Goal: Task Accomplishment & Management: Complete application form

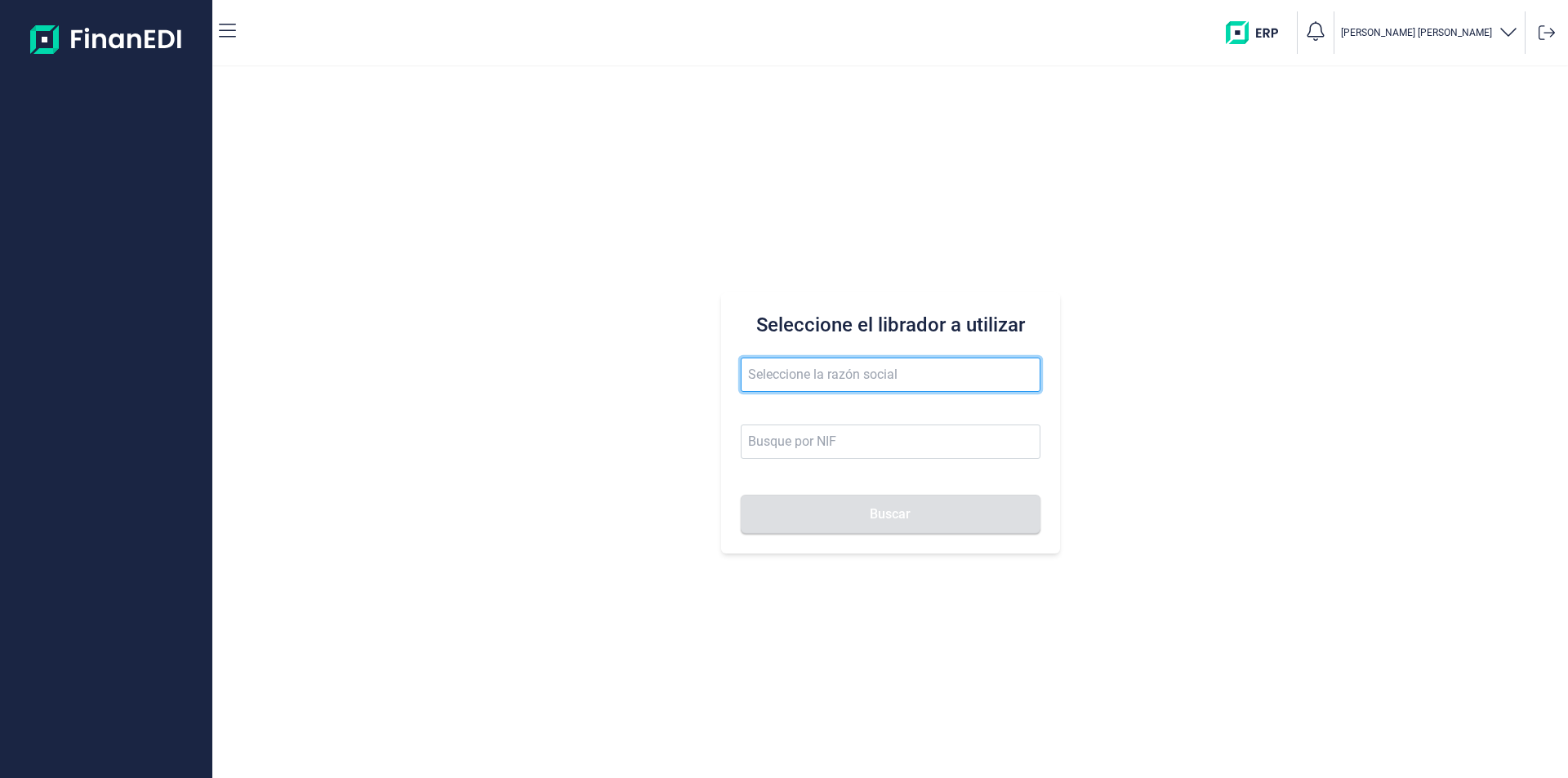
click at [762, 371] on input "text" at bounding box center [890, 374] width 300 height 34
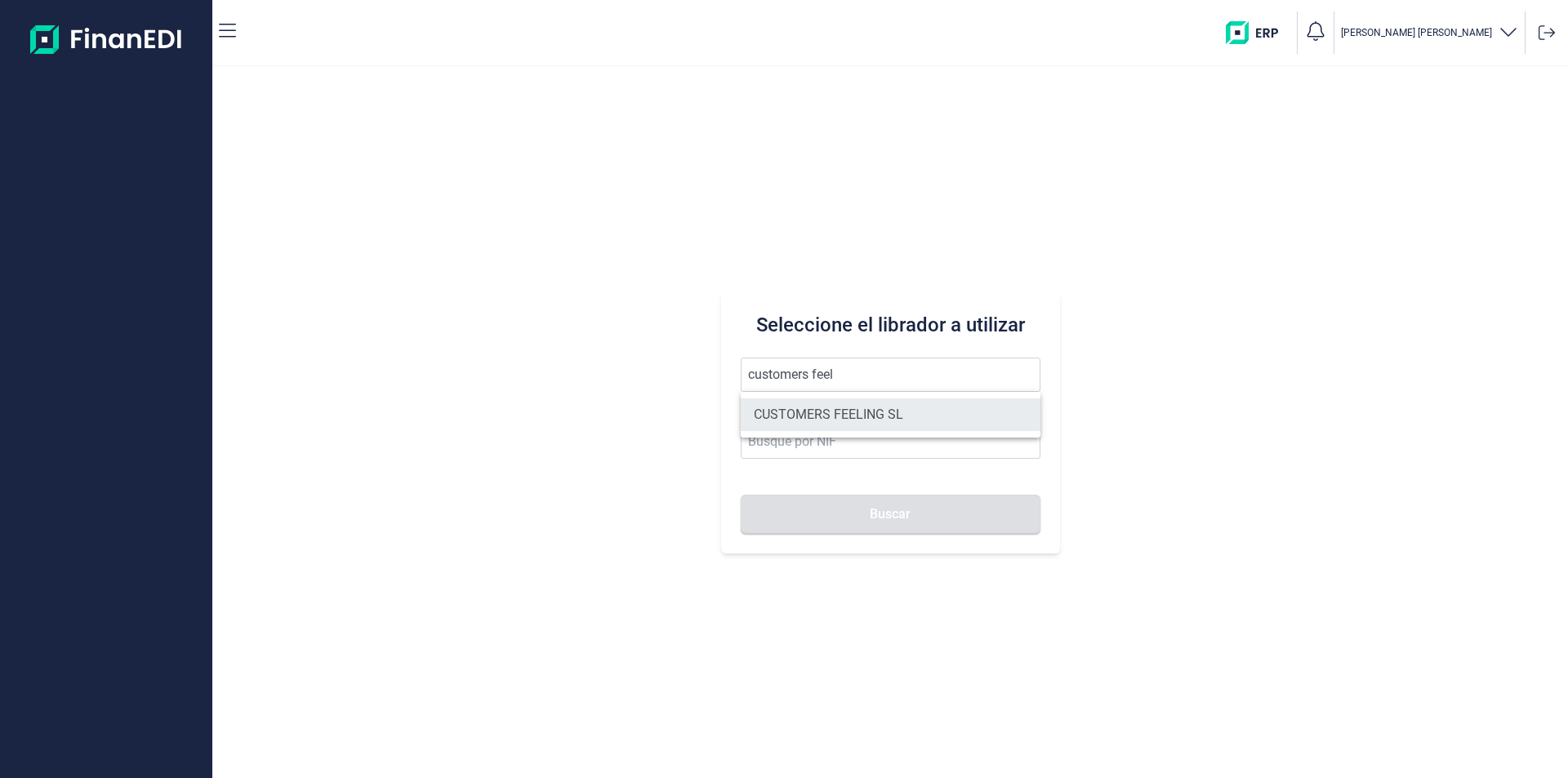
drag, startPoint x: 873, startPoint y: 403, endPoint x: 871, endPoint y: 423, distance: 20.1
click at [872, 403] on li "CUSTOMERS FEELING SL" at bounding box center [890, 415] width 300 height 33
type input "CUSTOMERS FEELING SL"
type input "B93705259"
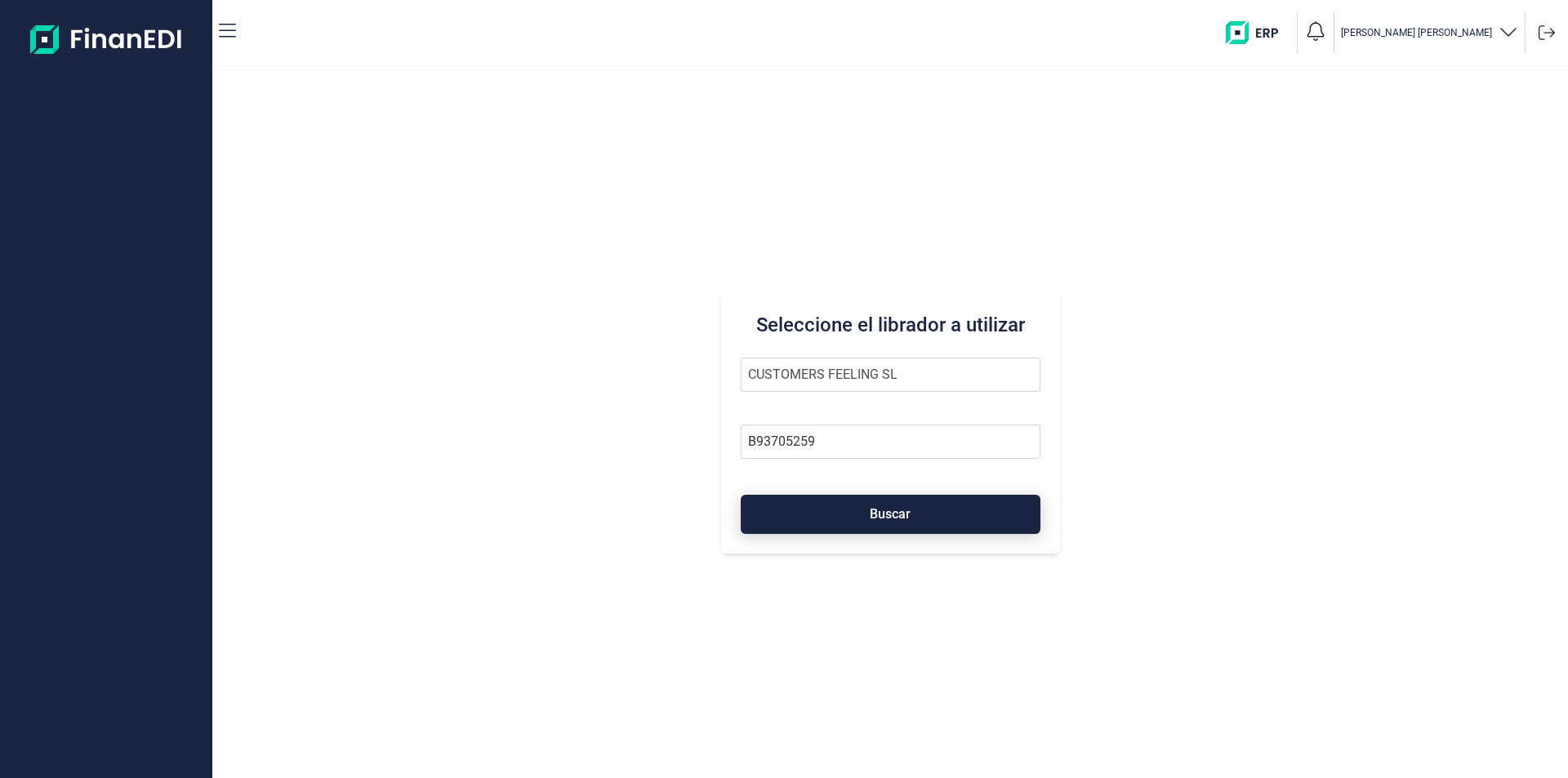
click at [849, 514] on button "Buscar" at bounding box center [890, 515] width 300 height 39
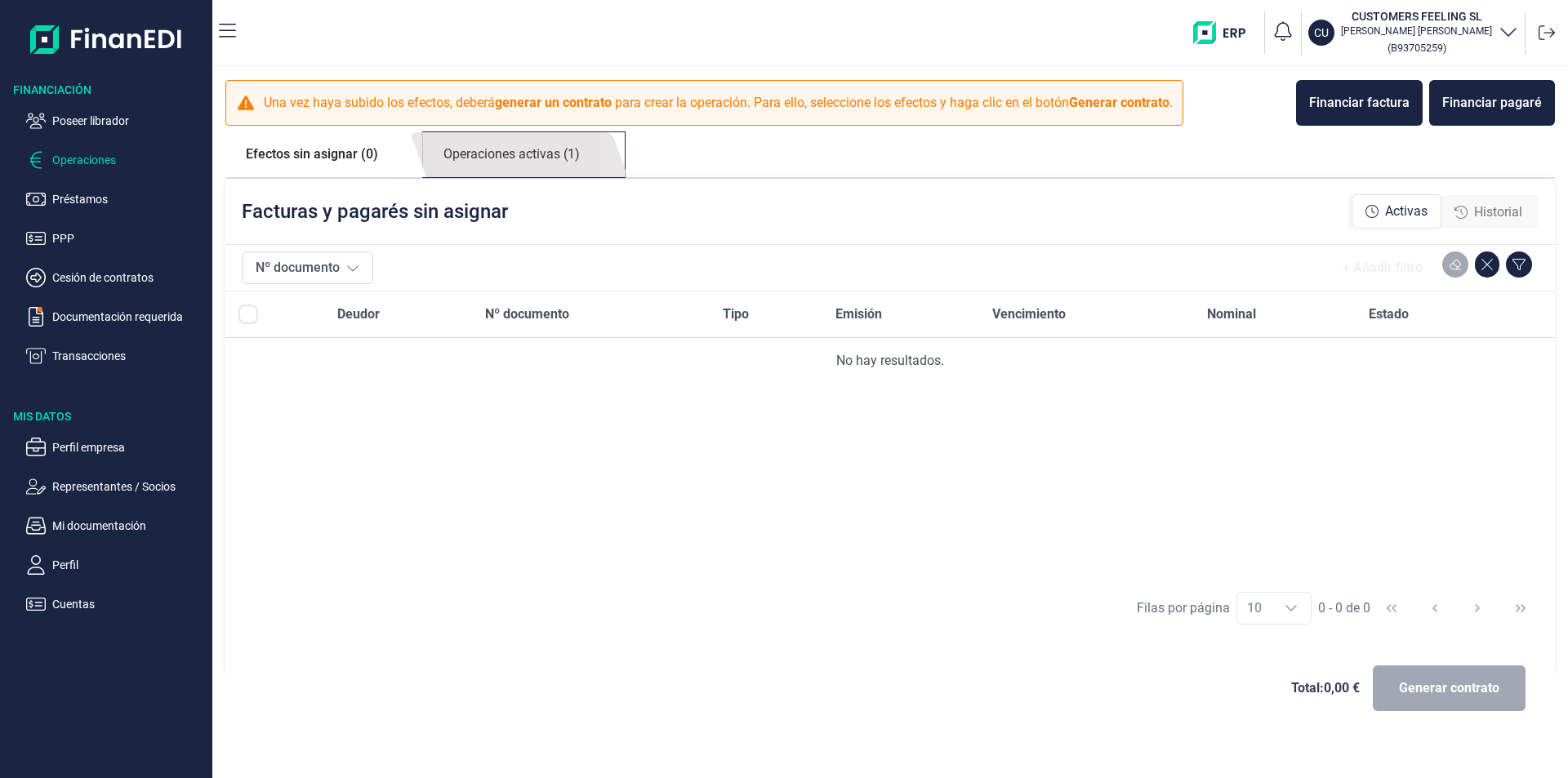
click at [526, 156] on link "Operaciones activas (1)" at bounding box center [512, 154] width 177 height 45
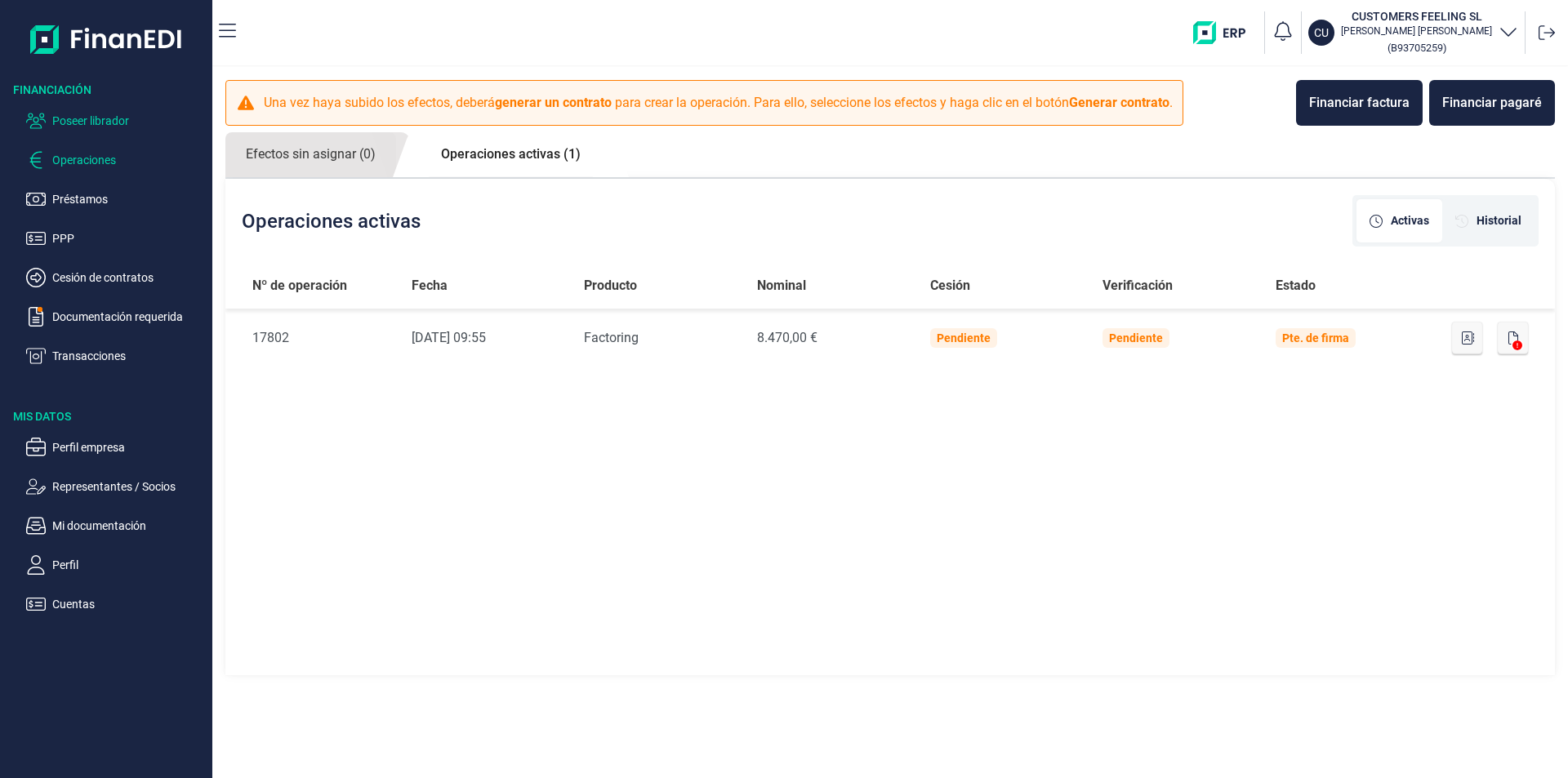
click at [119, 116] on p "Poseer librador" at bounding box center [129, 120] width 153 height 19
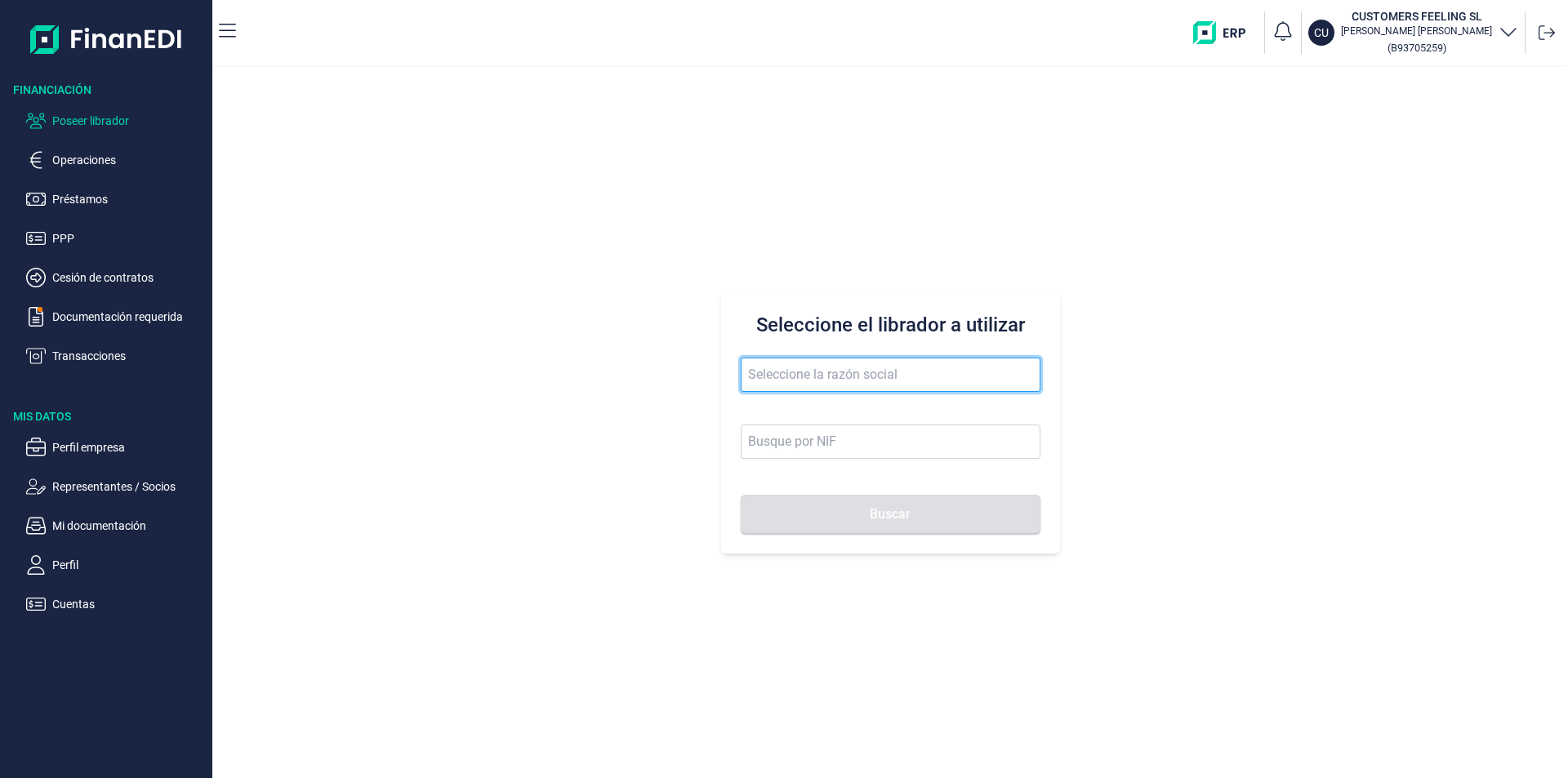
click at [763, 377] on input "text" at bounding box center [890, 374] width 300 height 34
click at [811, 376] on input "[PERSON_NAME] de p" at bounding box center [890, 374] width 300 height 34
drag, startPoint x: 865, startPoint y: 376, endPoint x: 720, endPoint y: 374, distance: 145.0
click at [721, 374] on div "Seleccione el librador a utilizar [PERSON_NAME] de [PERSON_NAME]" at bounding box center [890, 423] width 339 height 261
drag, startPoint x: 779, startPoint y: 374, endPoint x: 851, endPoint y: 381, distance: 72.3
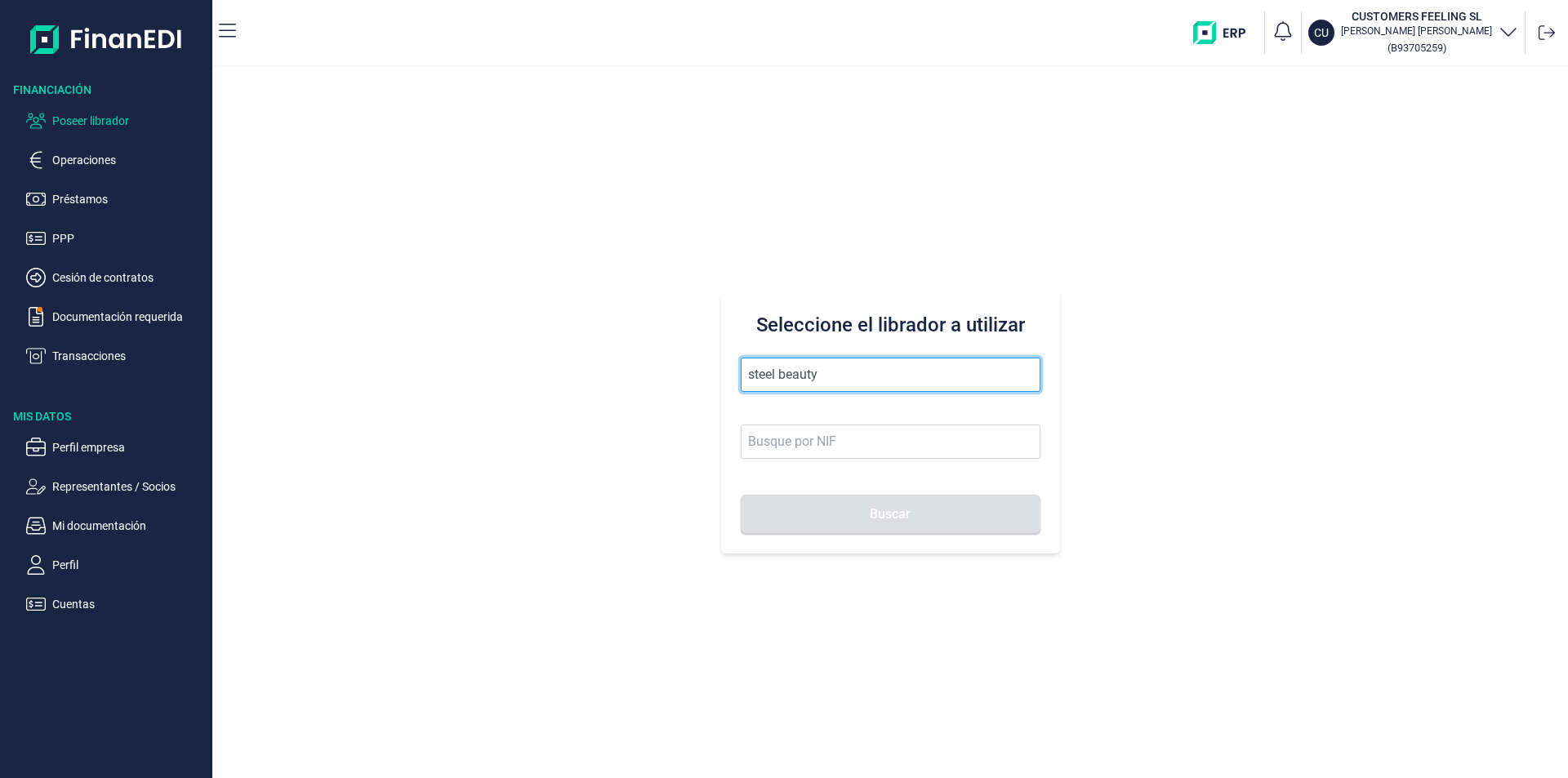
click at [780, 375] on input "steel beauty" at bounding box center [890, 374] width 300 height 34
drag, startPoint x: 865, startPoint y: 379, endPoint x: 713, endPoint y: 374, distance: 152.1
click at [713, 374] on div "Seleccione el librador a utilizar steel beauty Buscar" at bounding box center [890, 423] width 1355 height 712
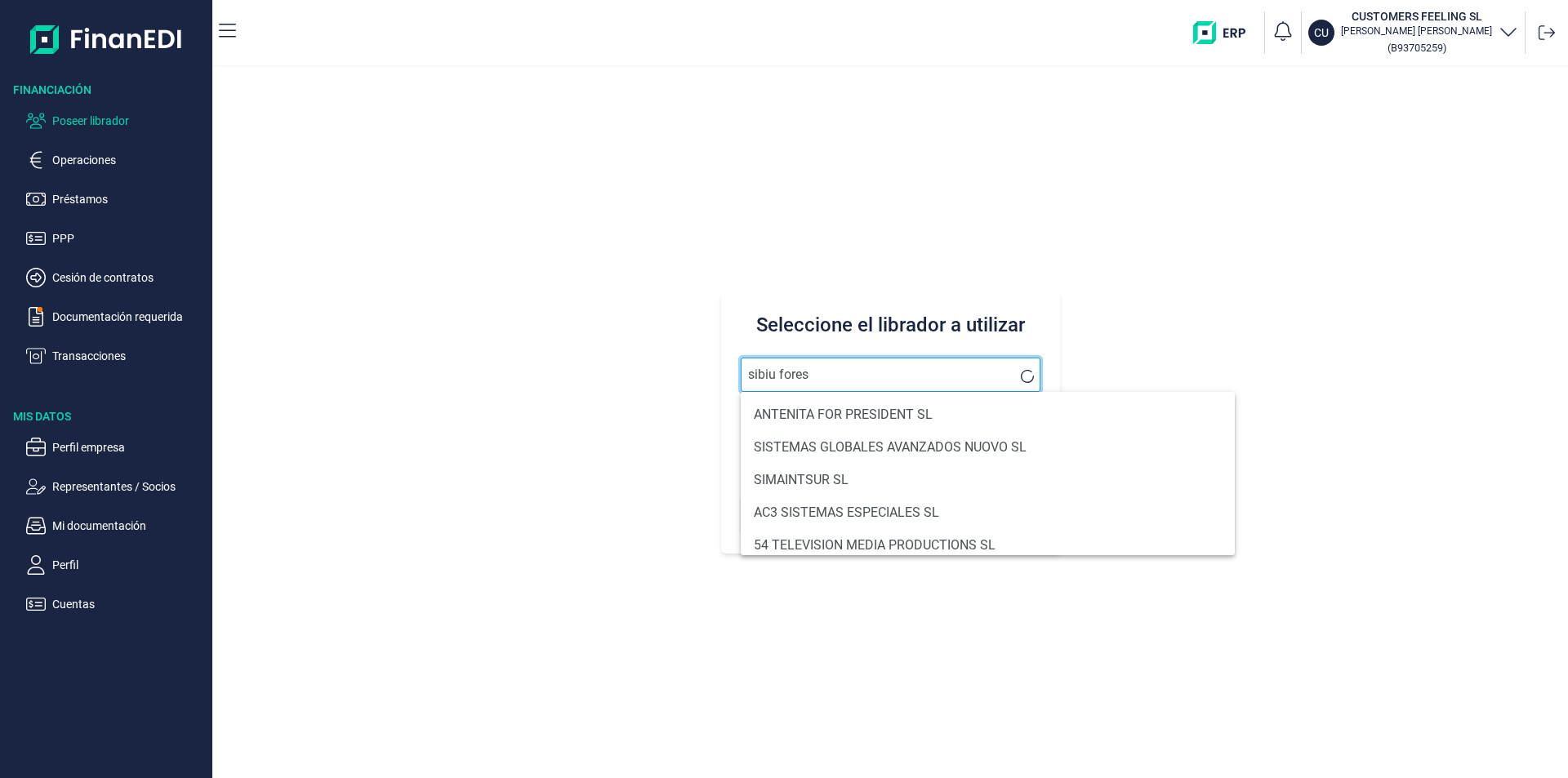
type input "sibiu forest"
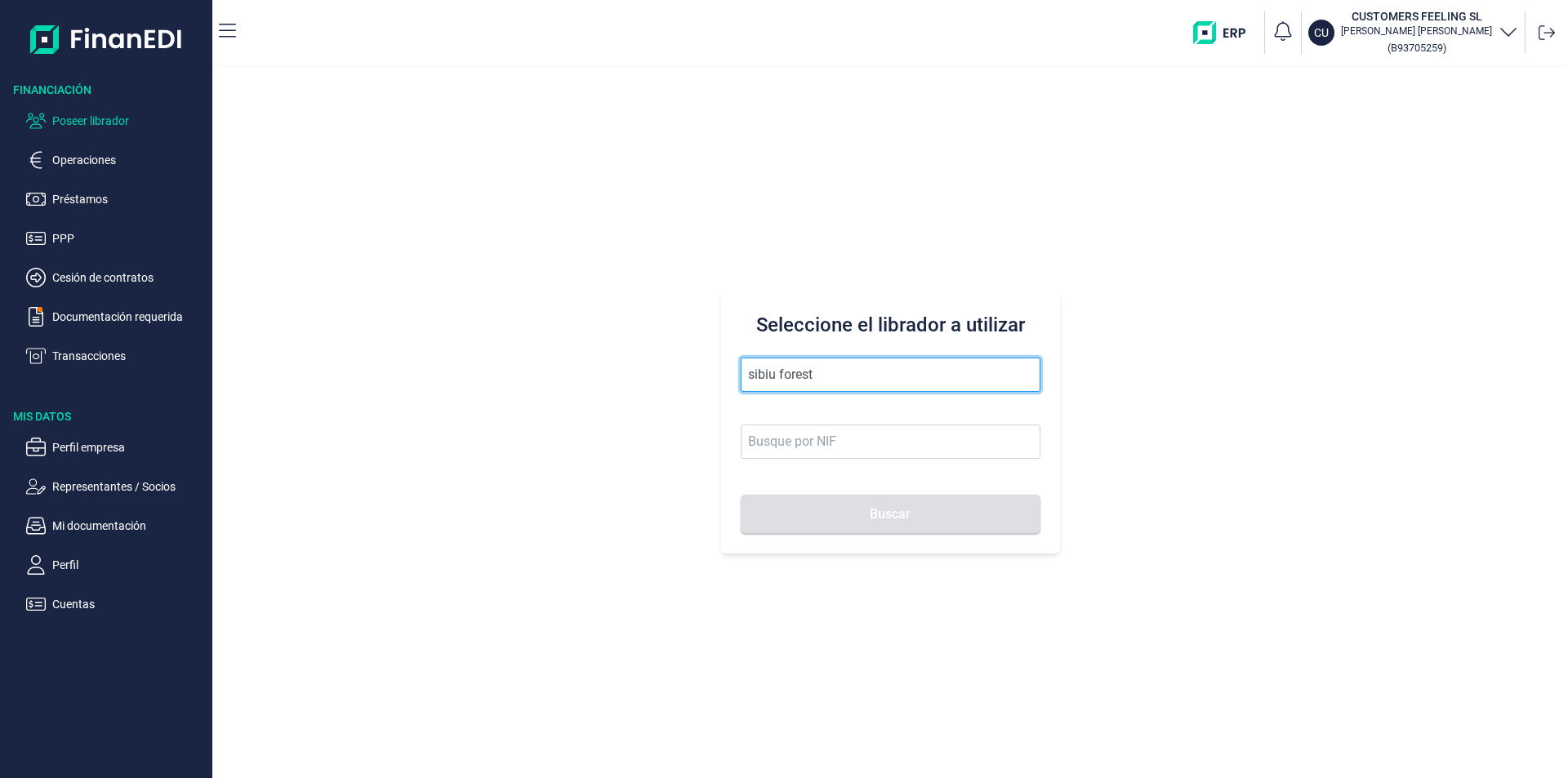
click at [851, 383] on input "sibiu forest" at bounding box center [890, 374] width 300 height 34
drag, startPoint x: 850, startPoint y: 380, endPoint x: 748, endPoint y: 379, distance: 102.0
click at [748, 379] on input "sibiu forest" at bounding box center [890, 374] width 300 height 34
click at [751, 370] on input "text" at bounding box center [890, 374] width 300 height 34
click at [828, 383] on input "soteca glo" at bounding box center [890, 374] width 300 height 34
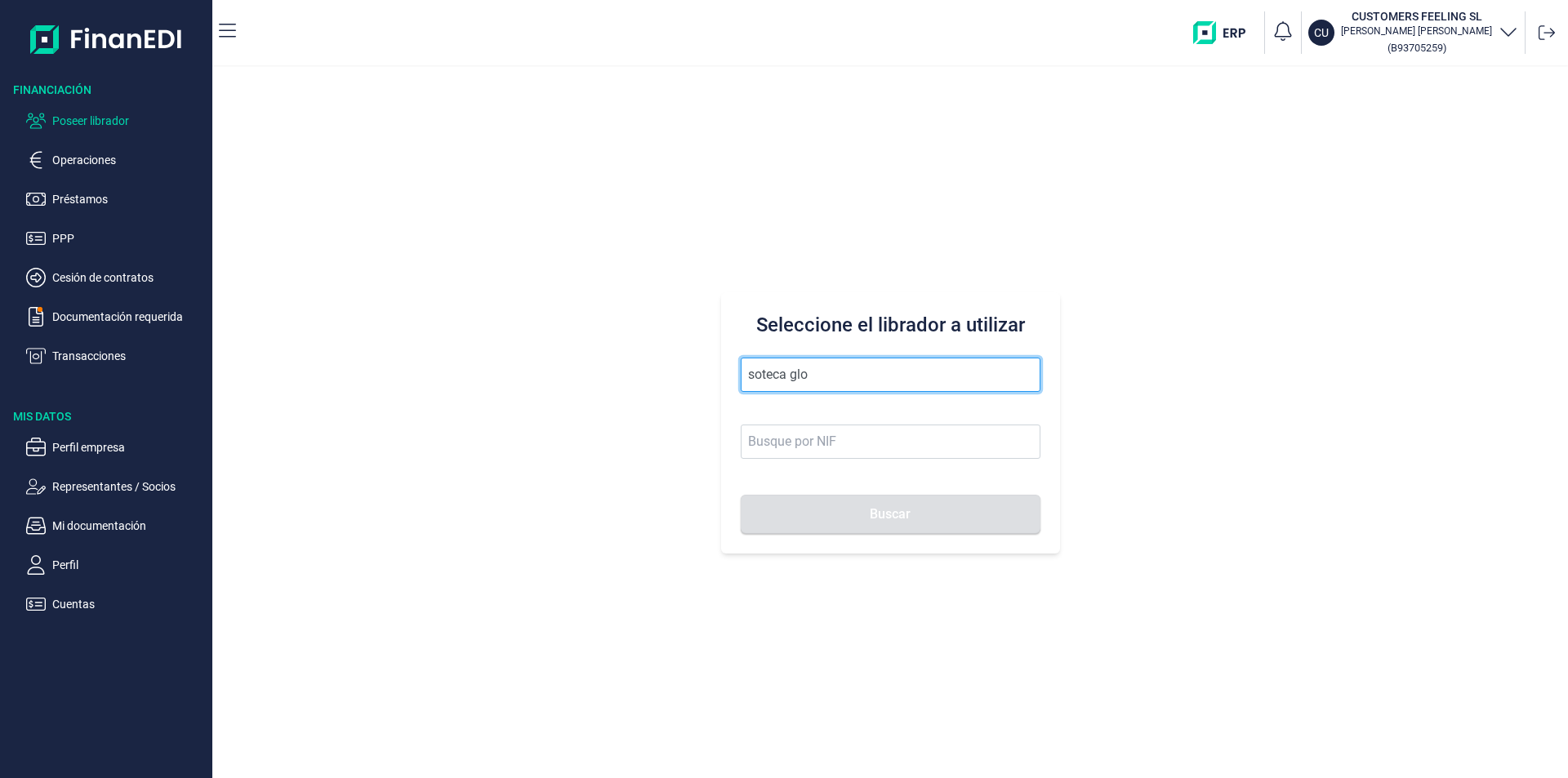
drag, startPoint x: 832, startPoint y: 377, endPoint x: 712, endPoint y: 374, distance: 120.0
click at [712, 374] on div "Seleccione el librador a utilizar soteca glo Buscar" at bounding box center [890, 423] width 1355 height 712
click at [826, 389] on input "soteca glo" at bounding box center [890, 374] width 300 height 34
drag, startPoint x: 839, startPoint y: 377, endPoint x: 717, endPoint y: 368, distance: 122.3
click at [717, 368] on div "Seleccione el librador a utilizar soteca glo Buscar" at bounding box center [890, 423] width 1355 height 712
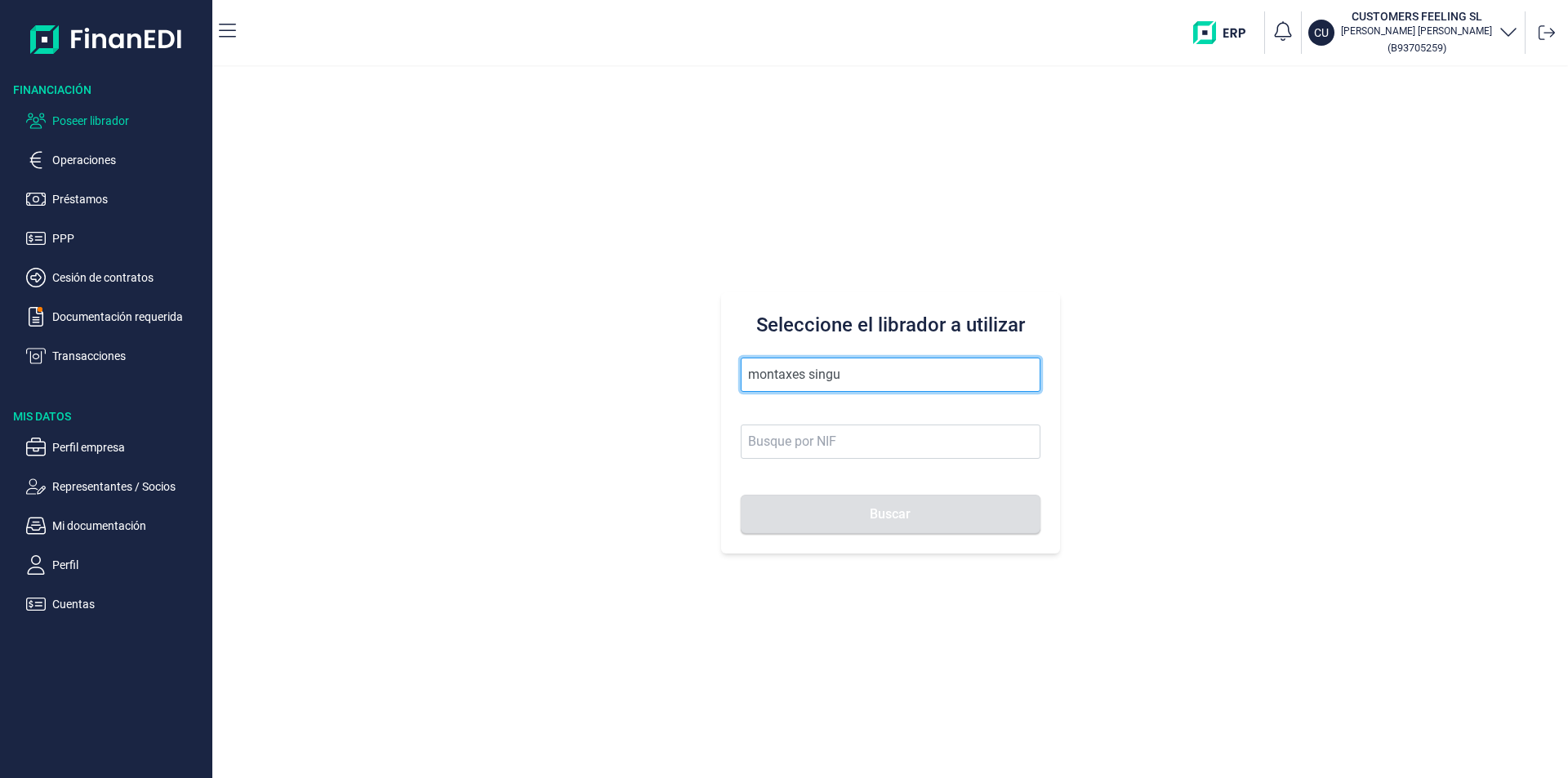
click at [857, 378] on input "montaxes singu" at bounding box center [890, 374] width 300 height 34
drag, startPoint x: 878, startPoint y: 374, endPoint x: 719, endPoint y: 373, distance: 159.0
click at [719, 373] on div "Seleccione el librador a utilizar montaxes singu Buscar" at bounding box center [890, 423] width 1355 height 712
type input "alumifer"
drag, startPoint x: 820, startPoint y: 372, endPoint x: 746, endPoint y: 373, distance: 74.0
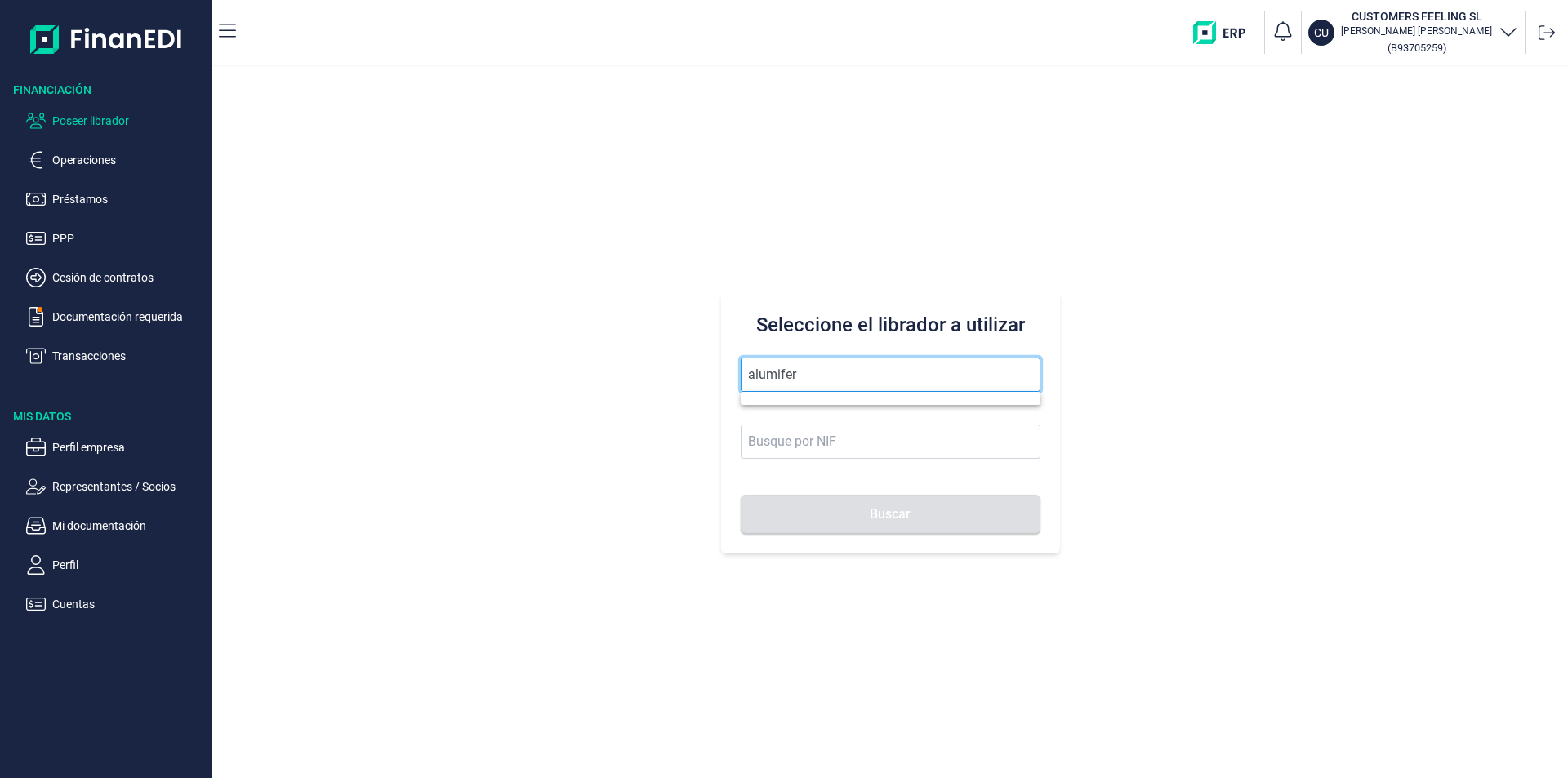
click at [746, 373] on input "alumifer" at bounding box center [890, 374] width 300 height 34
click at [757, 378] on input "text" at bounding box center [890, 374] width 300 height 34
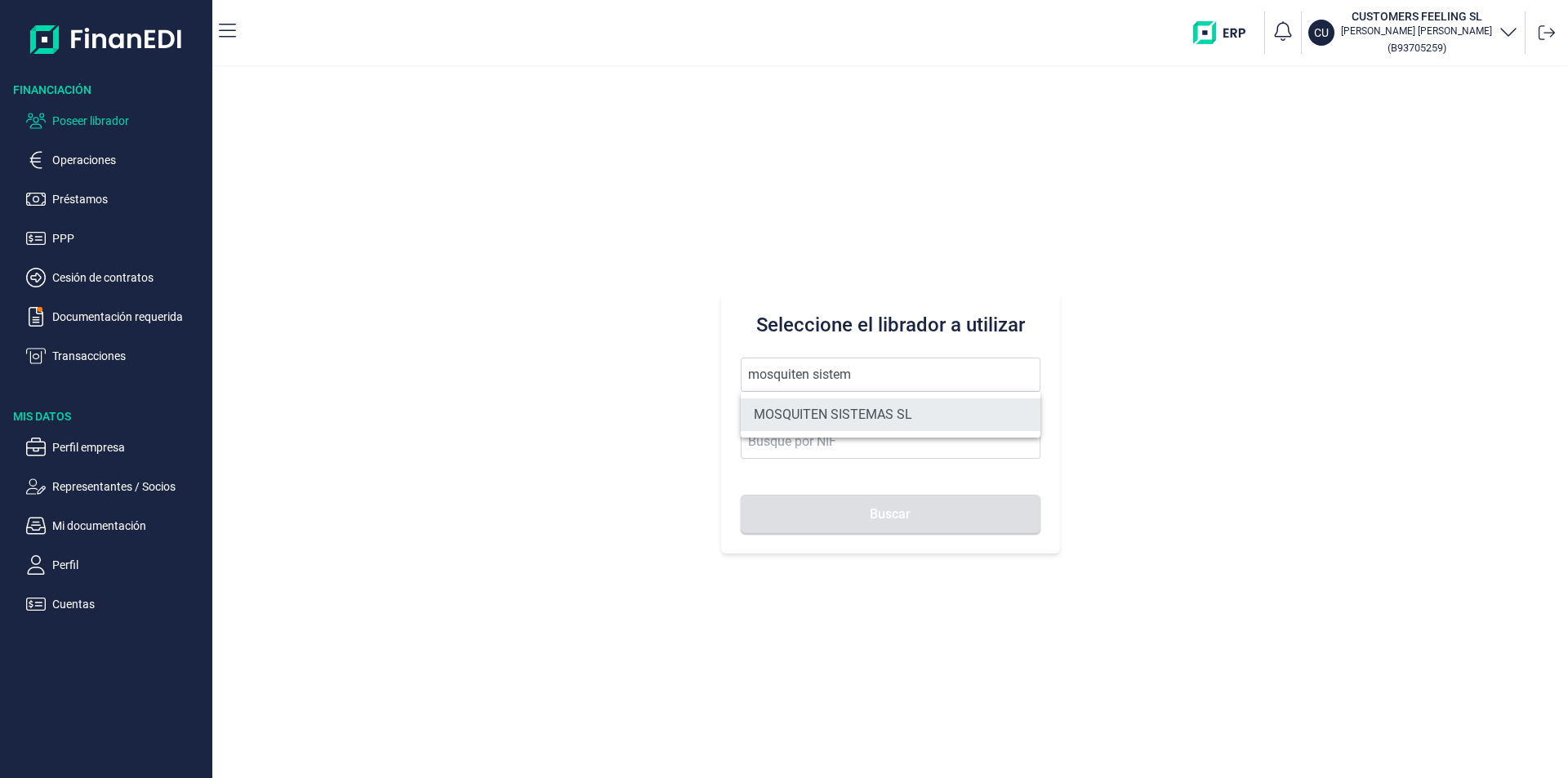
click at [868, 419] on li "MOSQUITEN SISTEMAS SL" at bounding box center [890, 415] width 300 height 33
type input "MOSQUITEN SISTEMAS SL"
type input "B90198250"
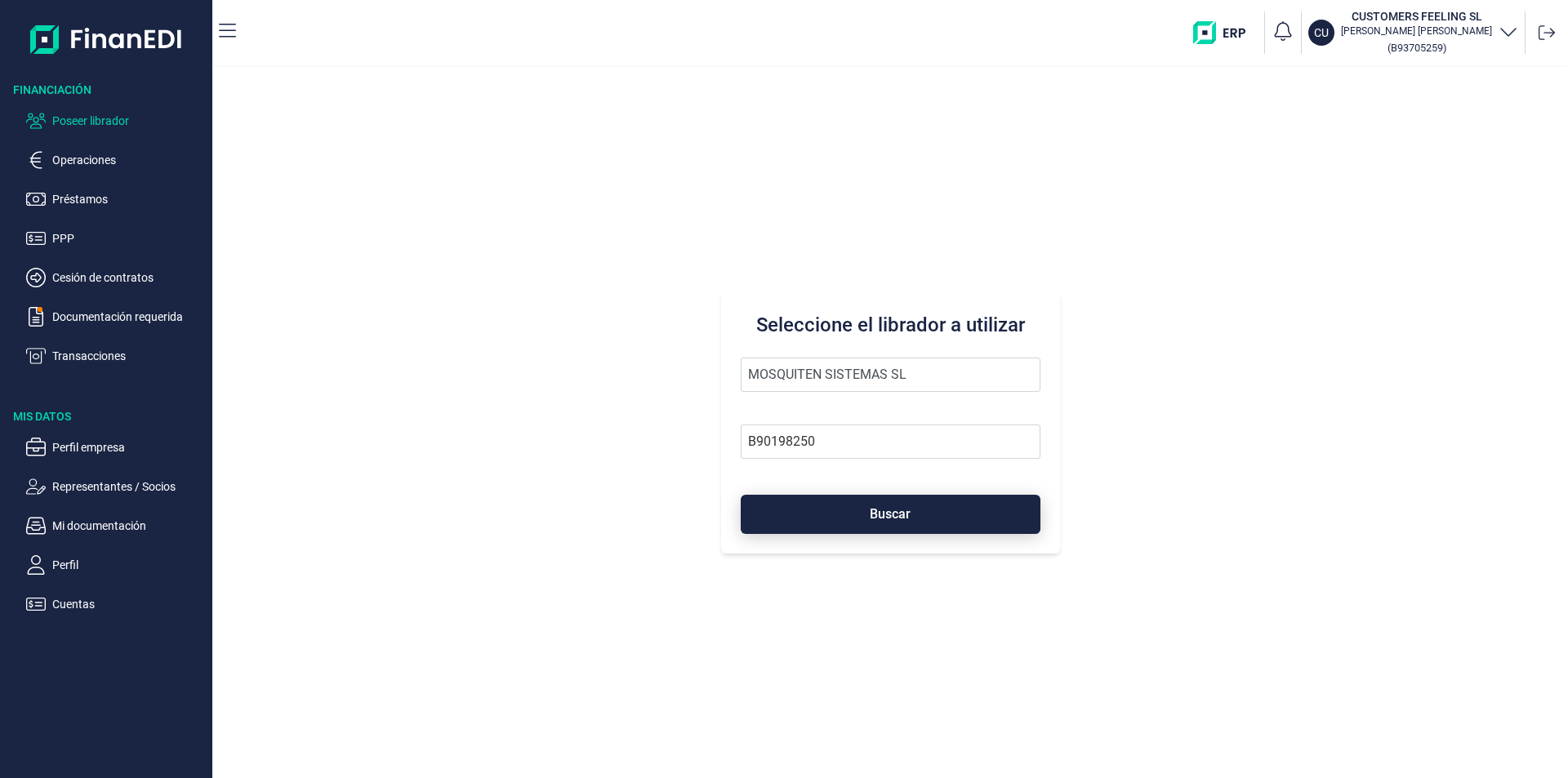
click at [875, 513] on span "Buscar" at bounding box center [890, 514] width 41 height 13
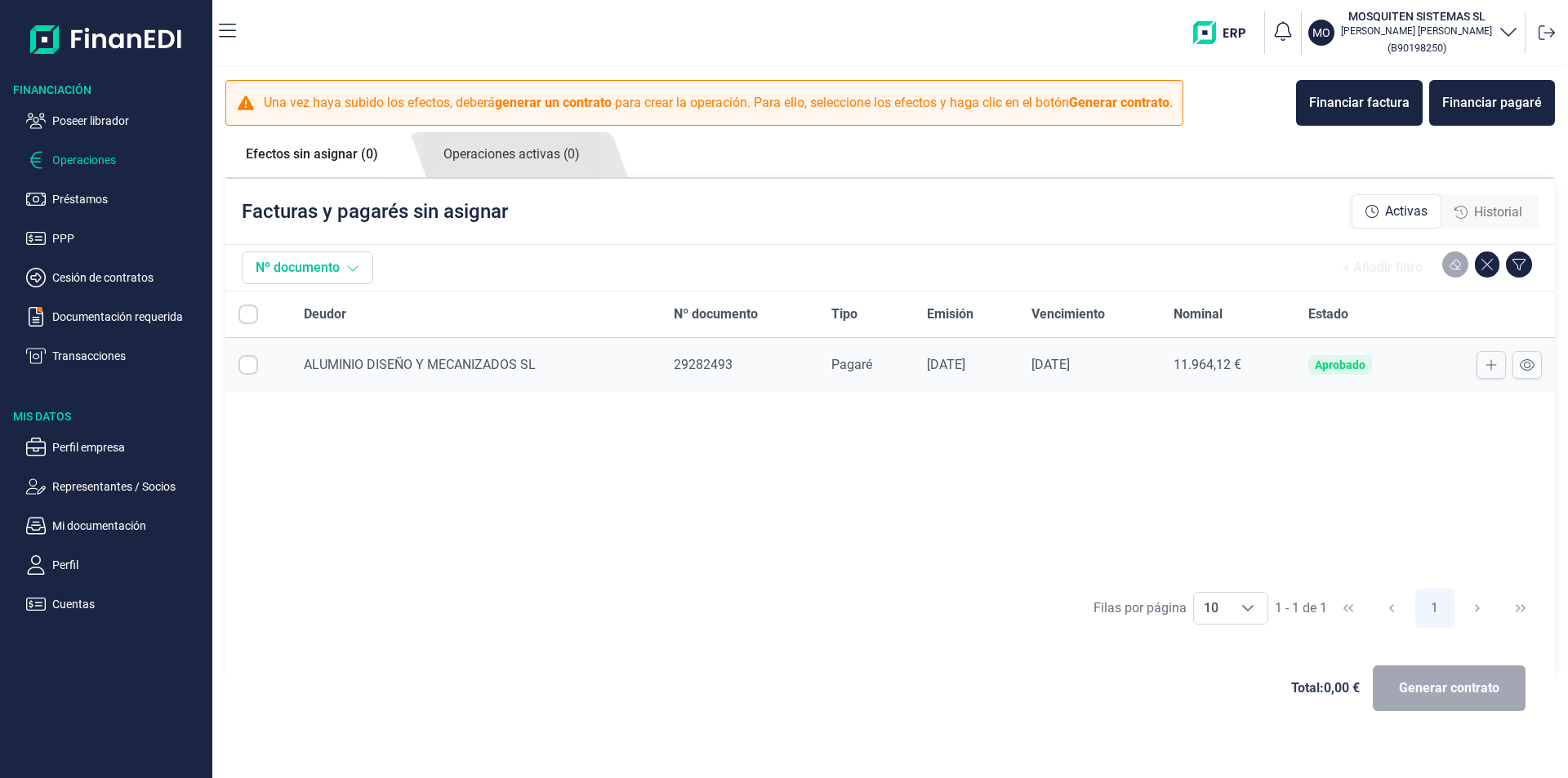
checkbox input "true"
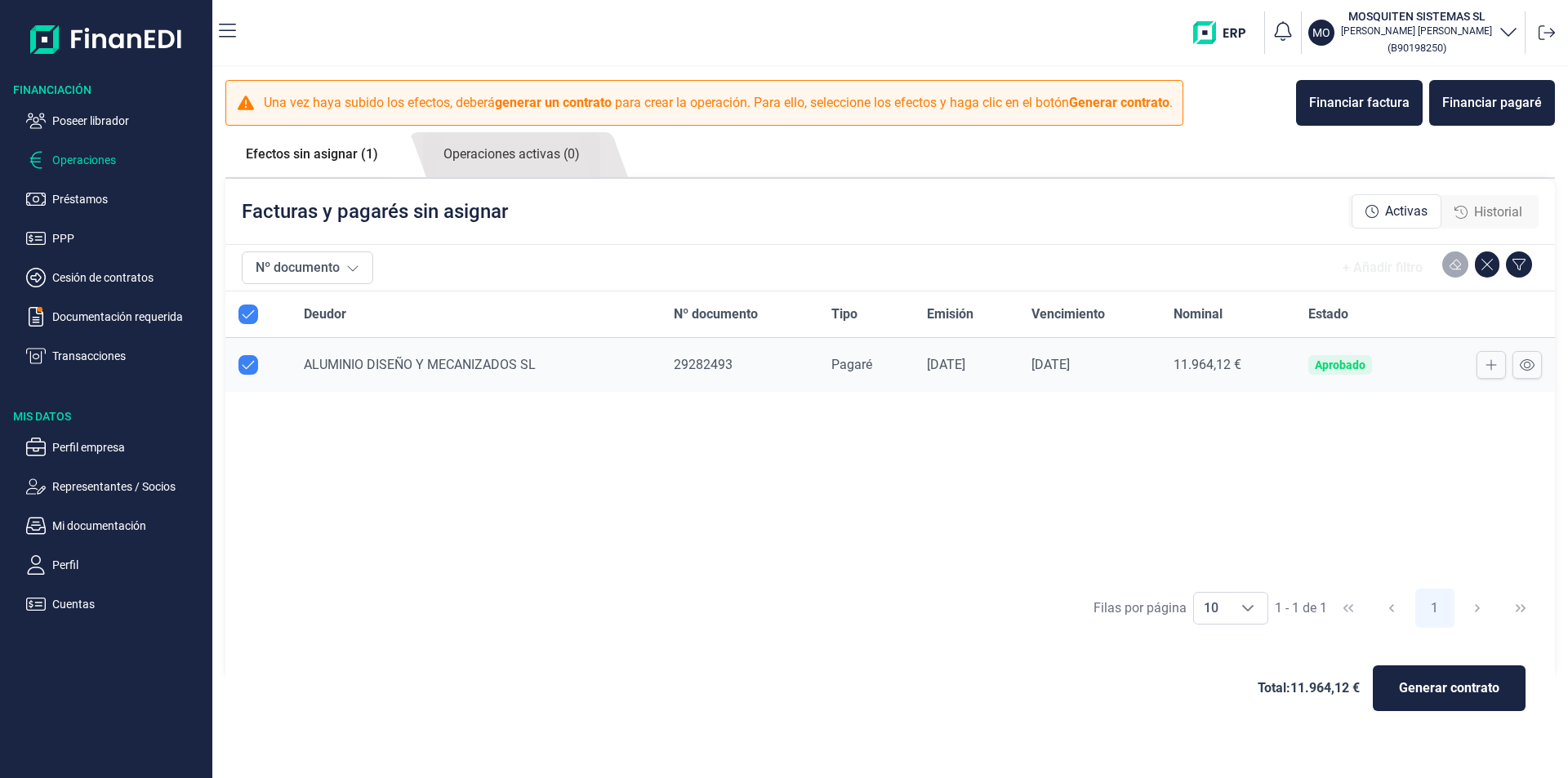
checkbox input "true"
click at [1418, 687] on span "Generar contrato" at bounding box center [1449, 689] width 100 height 19
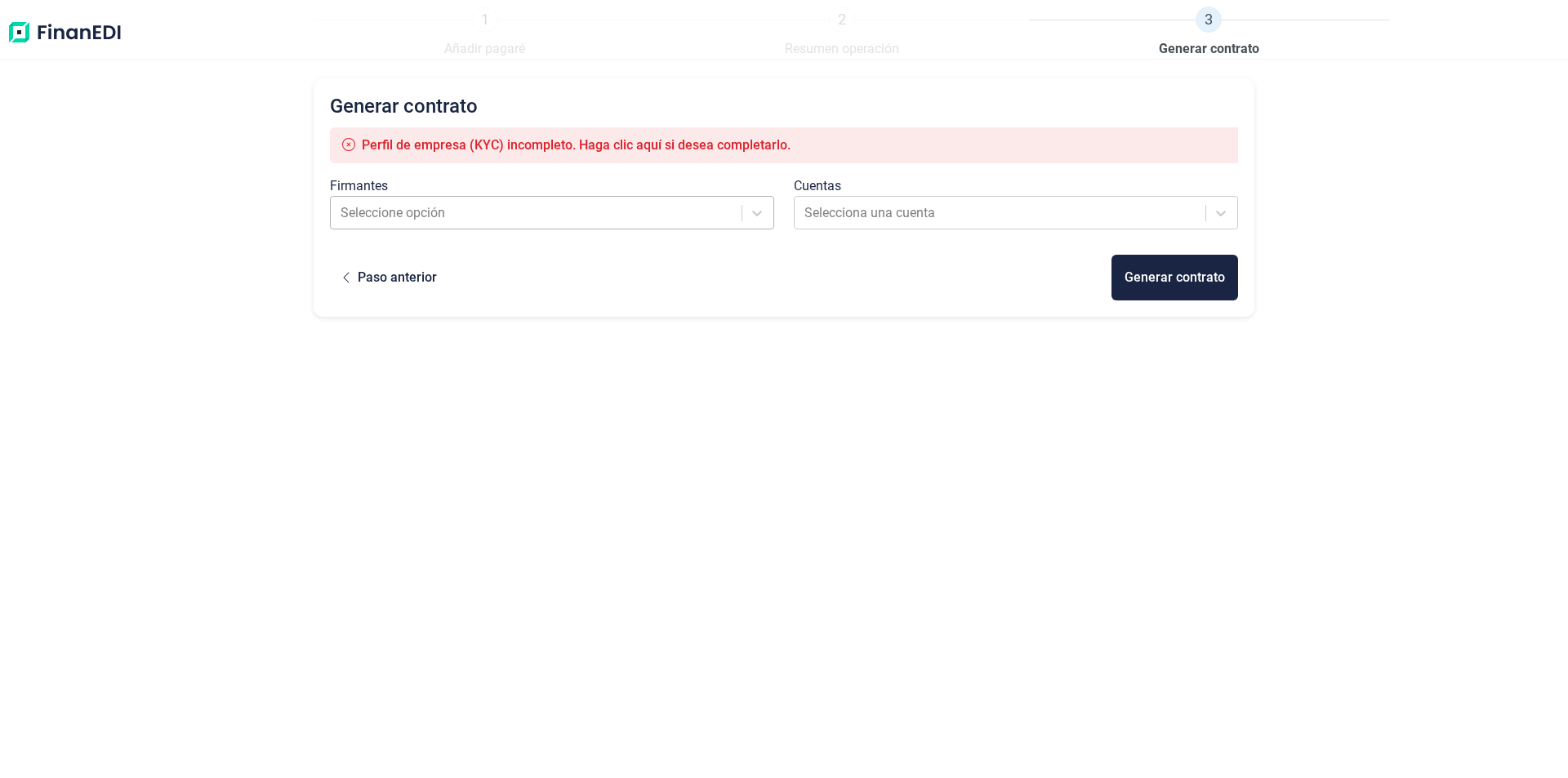
click at [464, 212] on div at bounding box center [537, 214] width 393 height 23
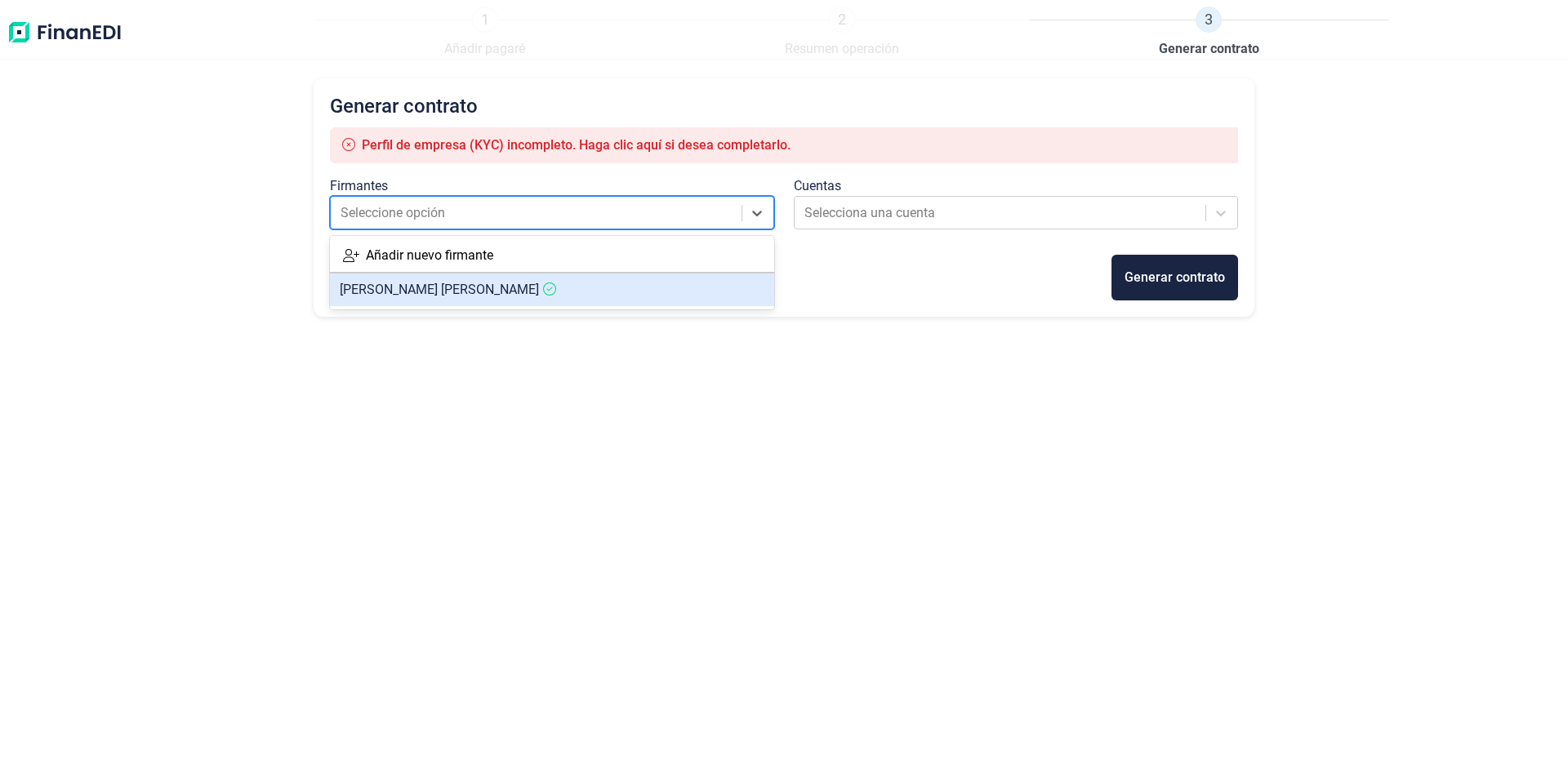
click at [444, 296] on span "[PERSON_NAME]" at bounding box center [439, 289] width 199 height 16
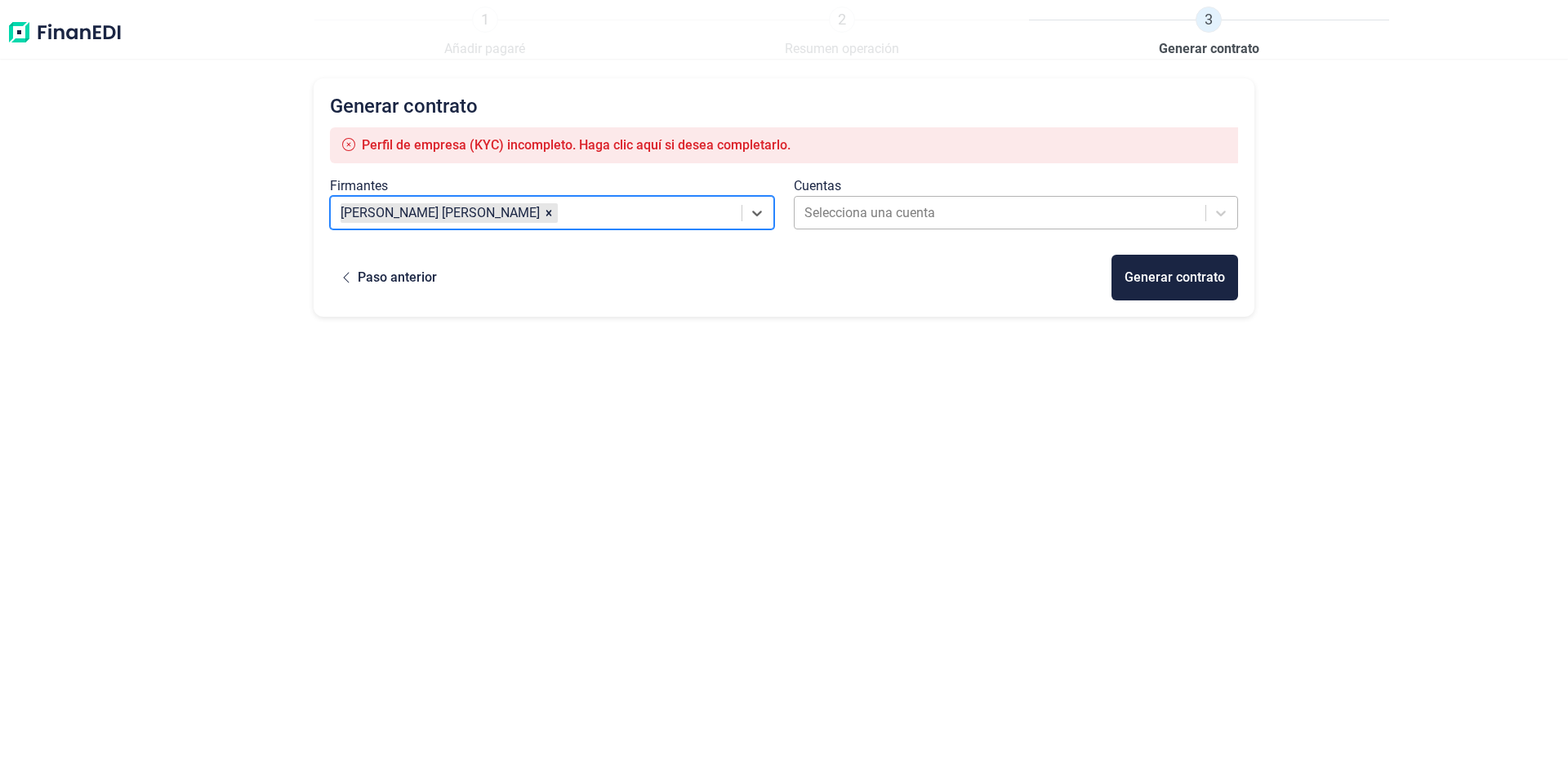
click at [866, 218] on div at bounding box center [1000, 214] width 393 height 23
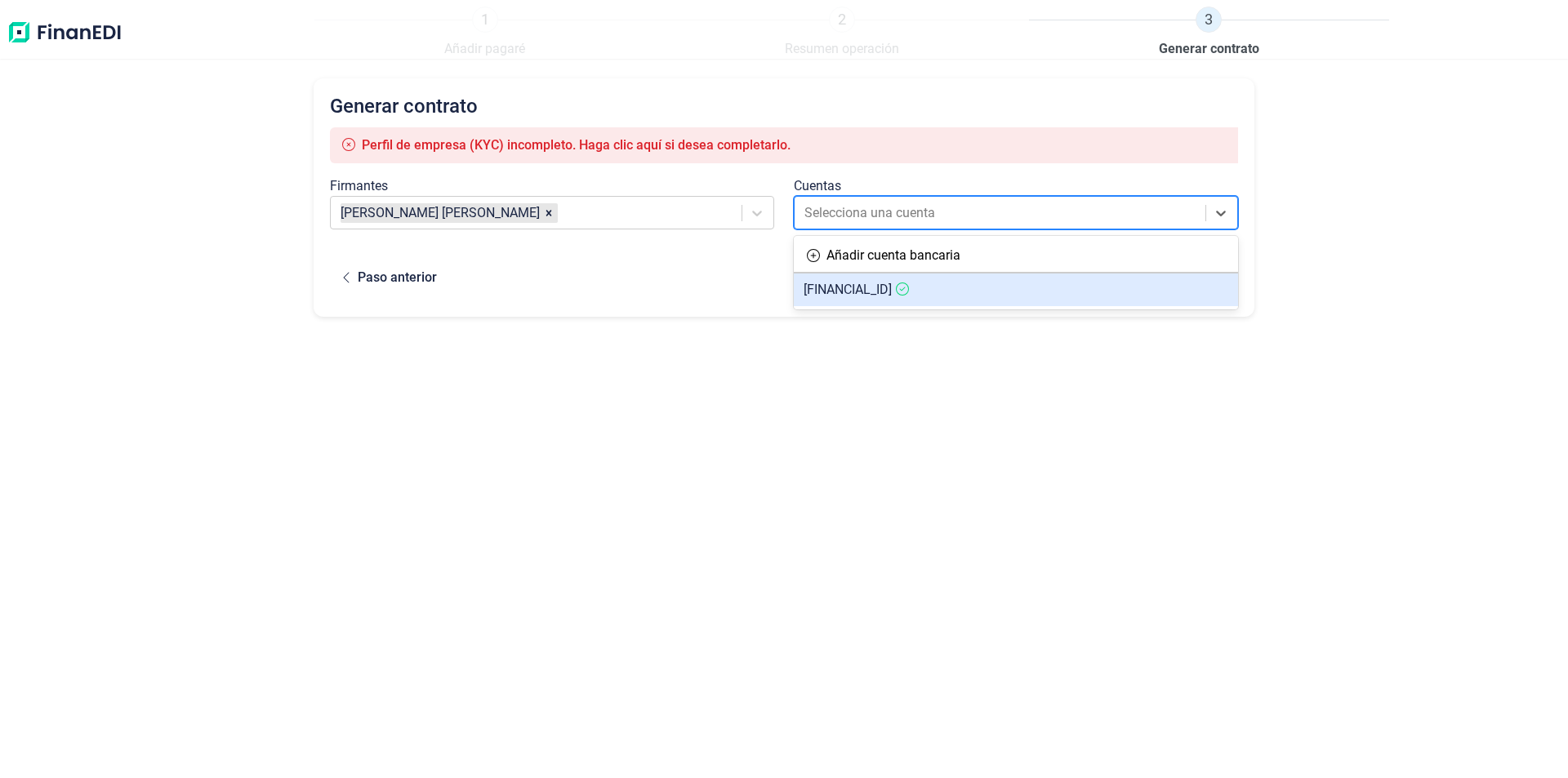
click at [860, 295] on span "[FINANCIAL_ID]" at bounding box center [848, 289] width 88 height 16
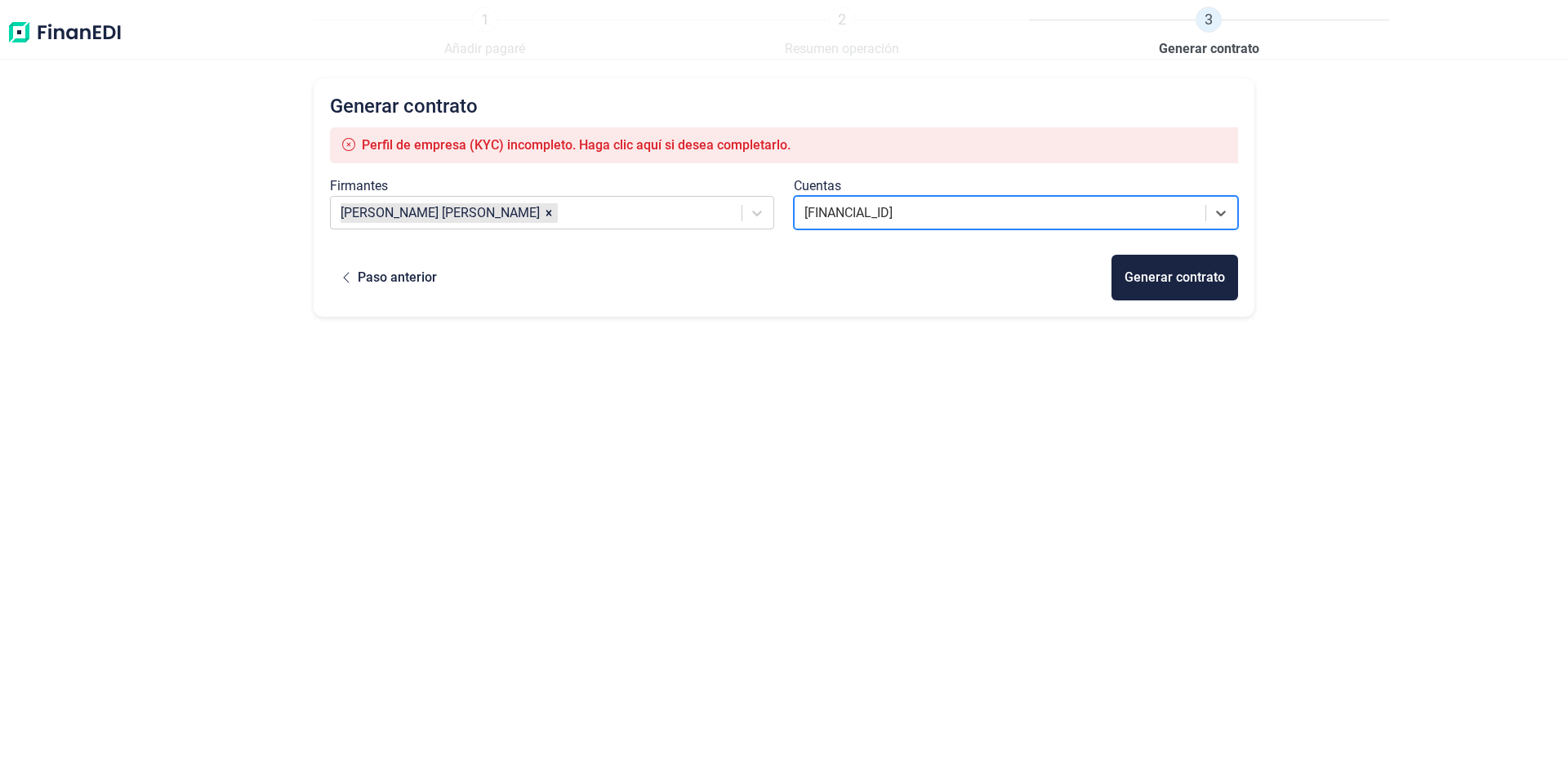
click at [690, 152] on span "Perfil de empresa (KYC) incompleto. Haga clic aquí si desea completarlo." at bounding box center [577, 145] width 429 height 16
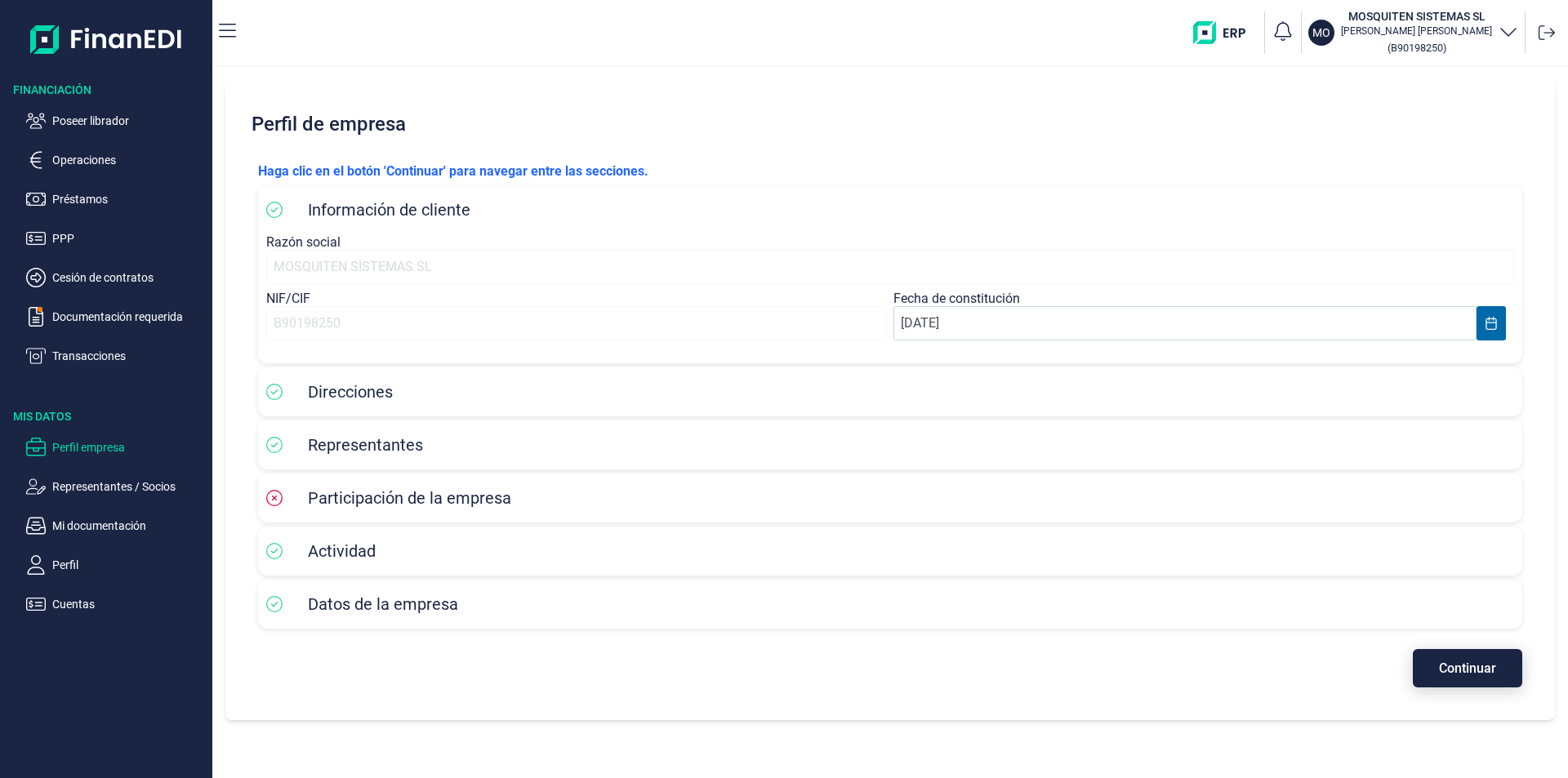
click at [1436, 672] on button "Continuar" at bounding box center [1467, 669] width 110 height 39
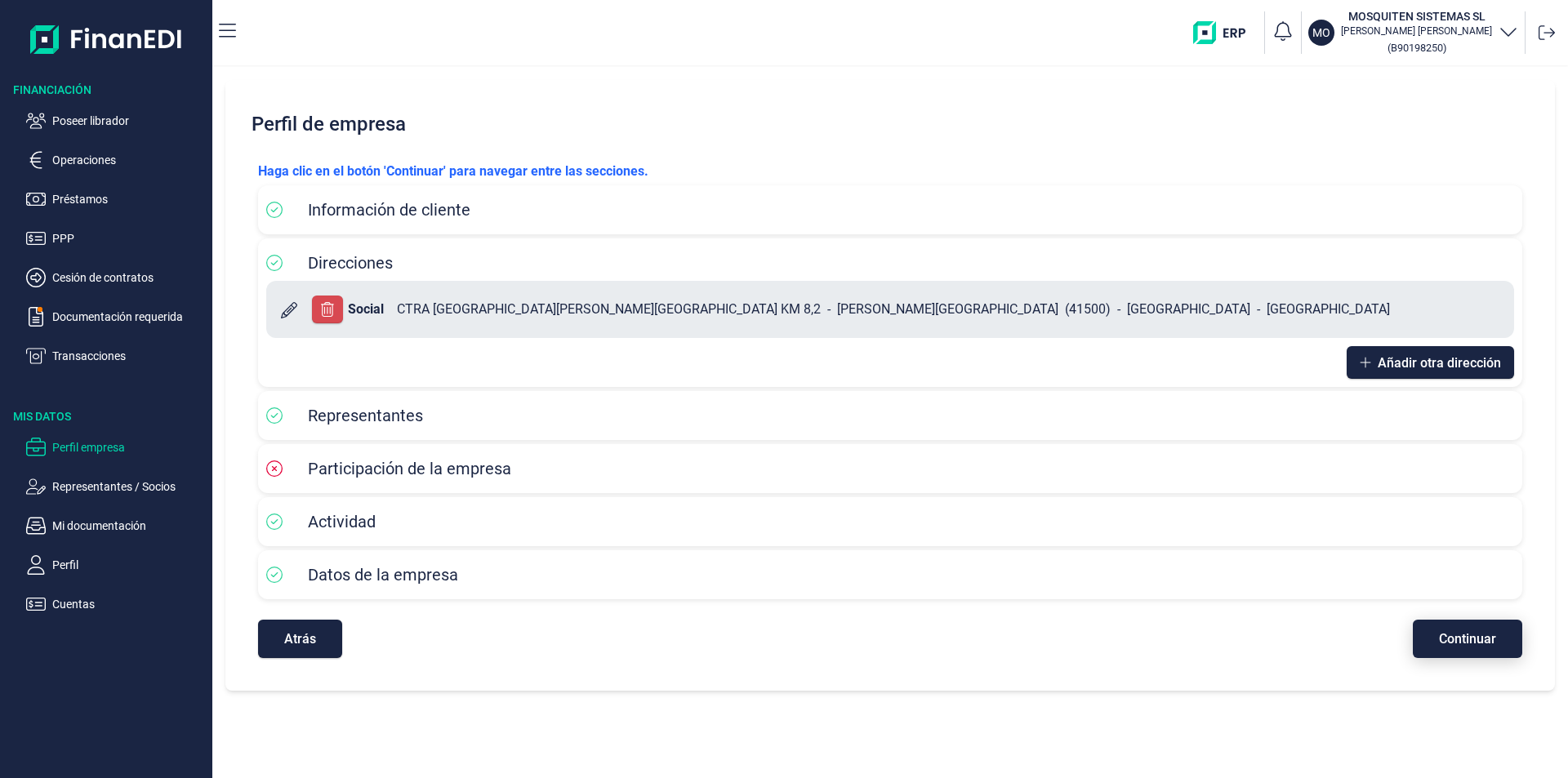
click at [1454, 642] on span "Continuar" at bounding box center [1467, 639] width 57 height 13
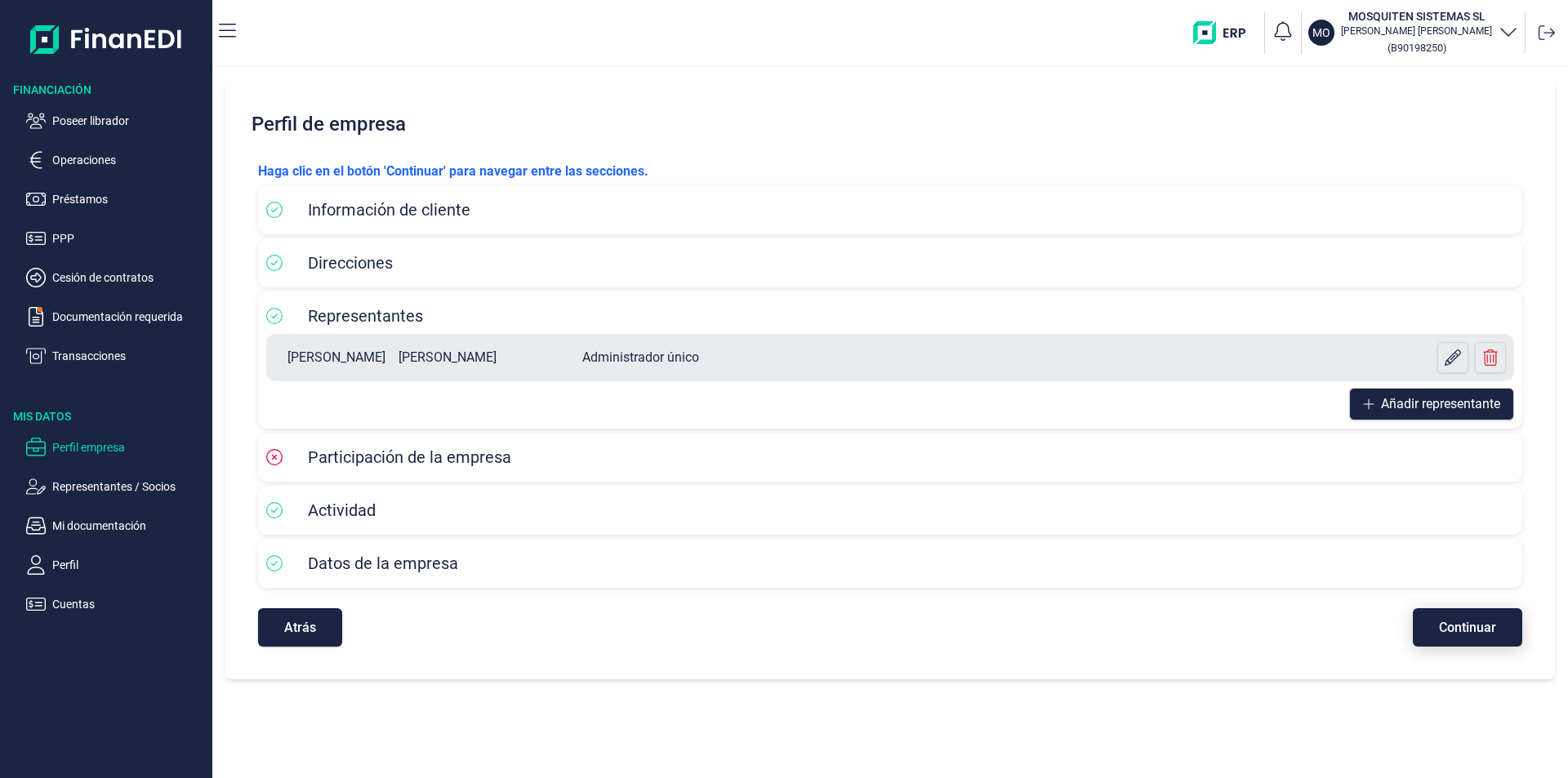
click at [1461, 630] on span "Continuar" at bounding box center [1467, 627] width 57 height 13
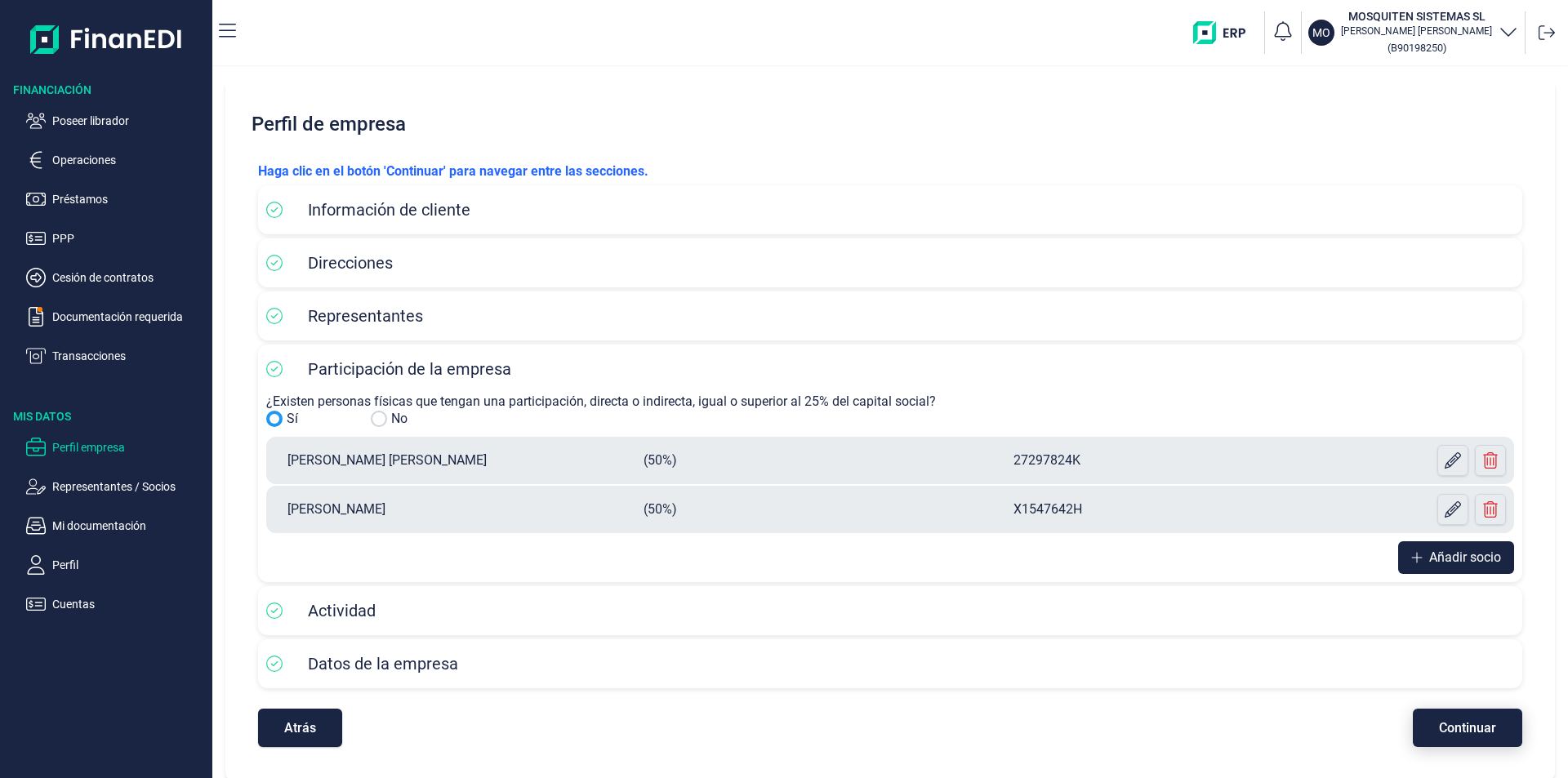
click at [1476, 732] on span "Continuar" at bounding box center [1467, 727] width 57 height 13
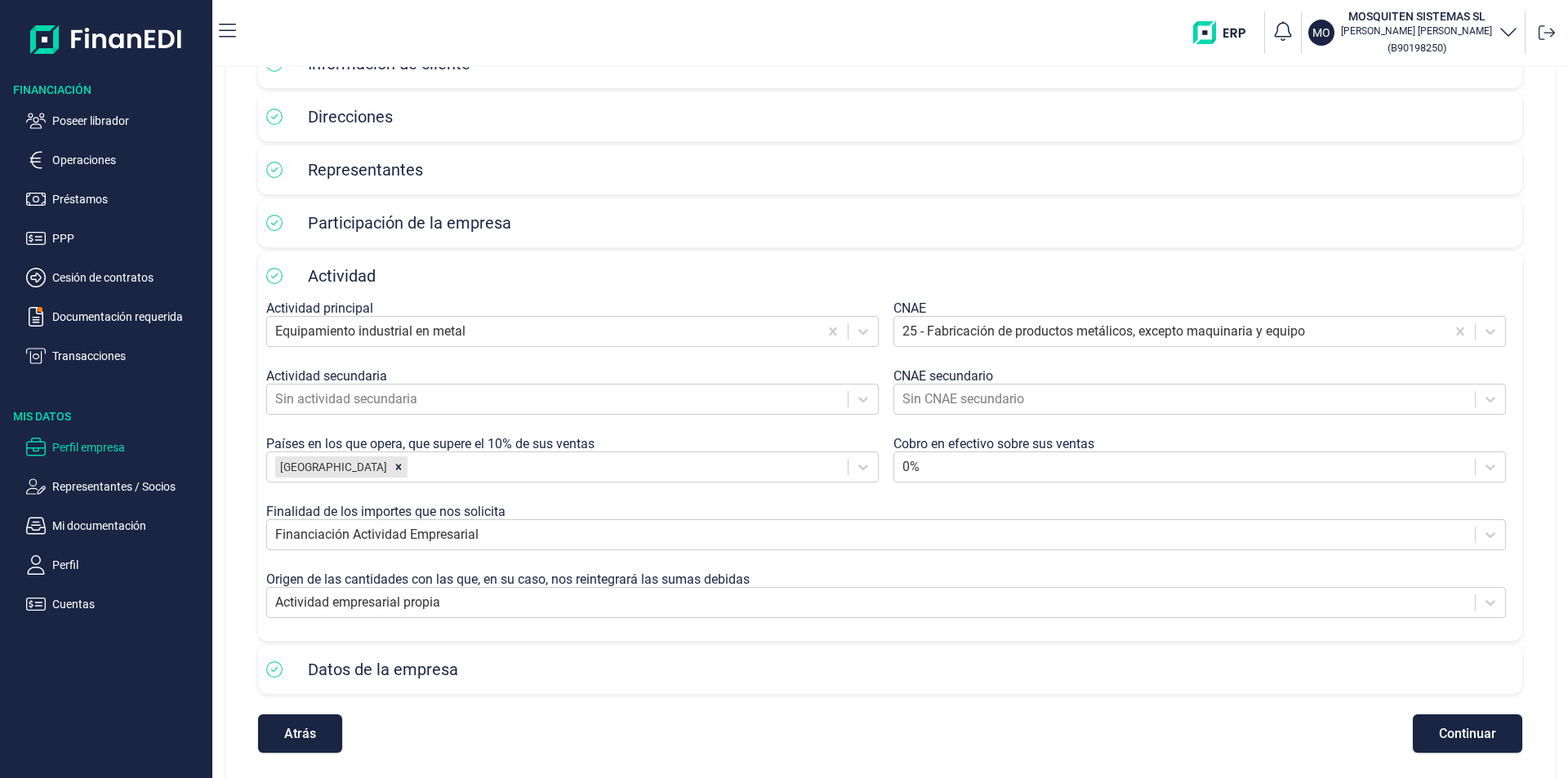
scroll to position [153, 0]
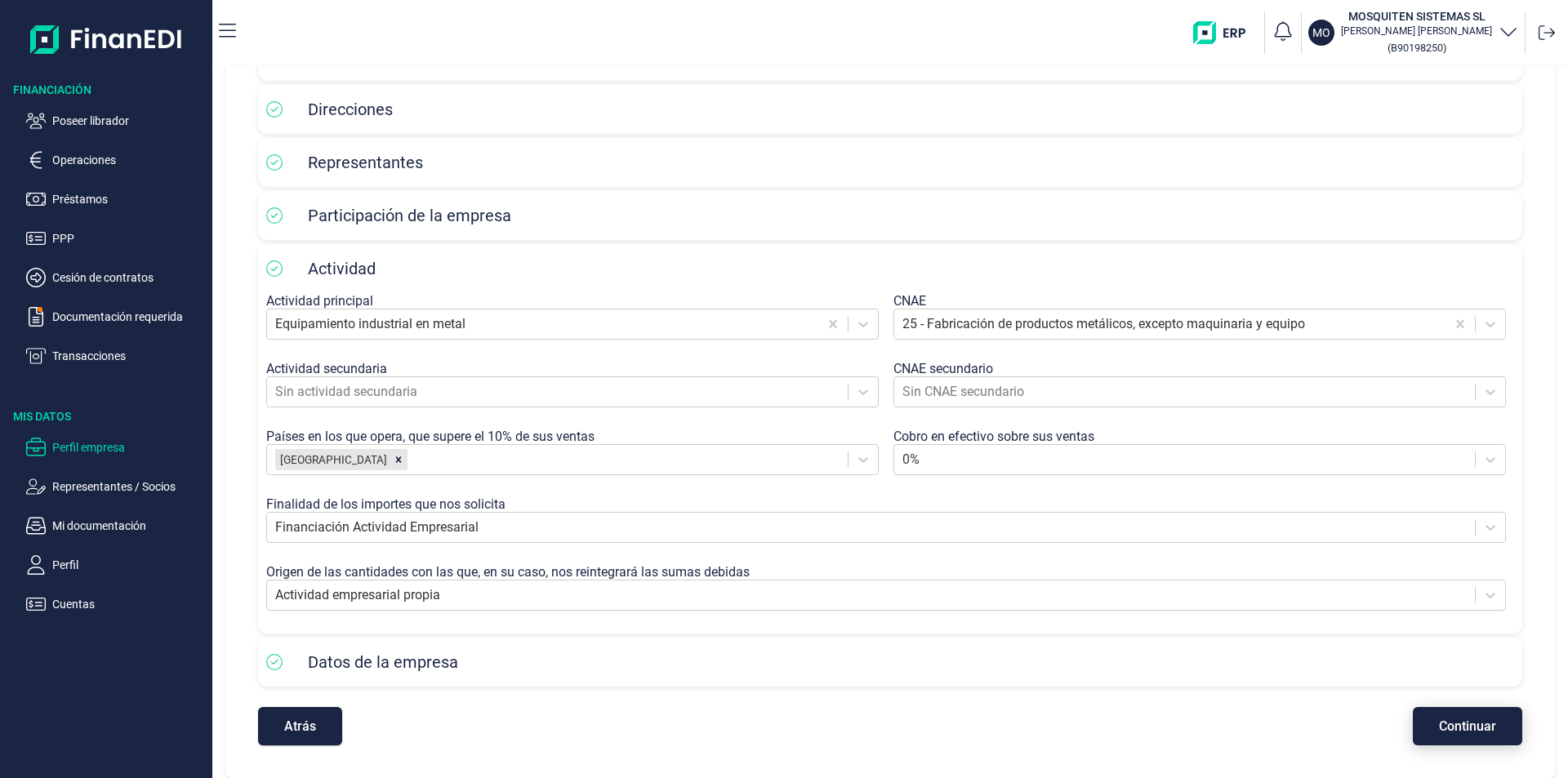
click at [1451, 725] on span "Continuar" at bounding box center [1467, 727] width 57 height 13
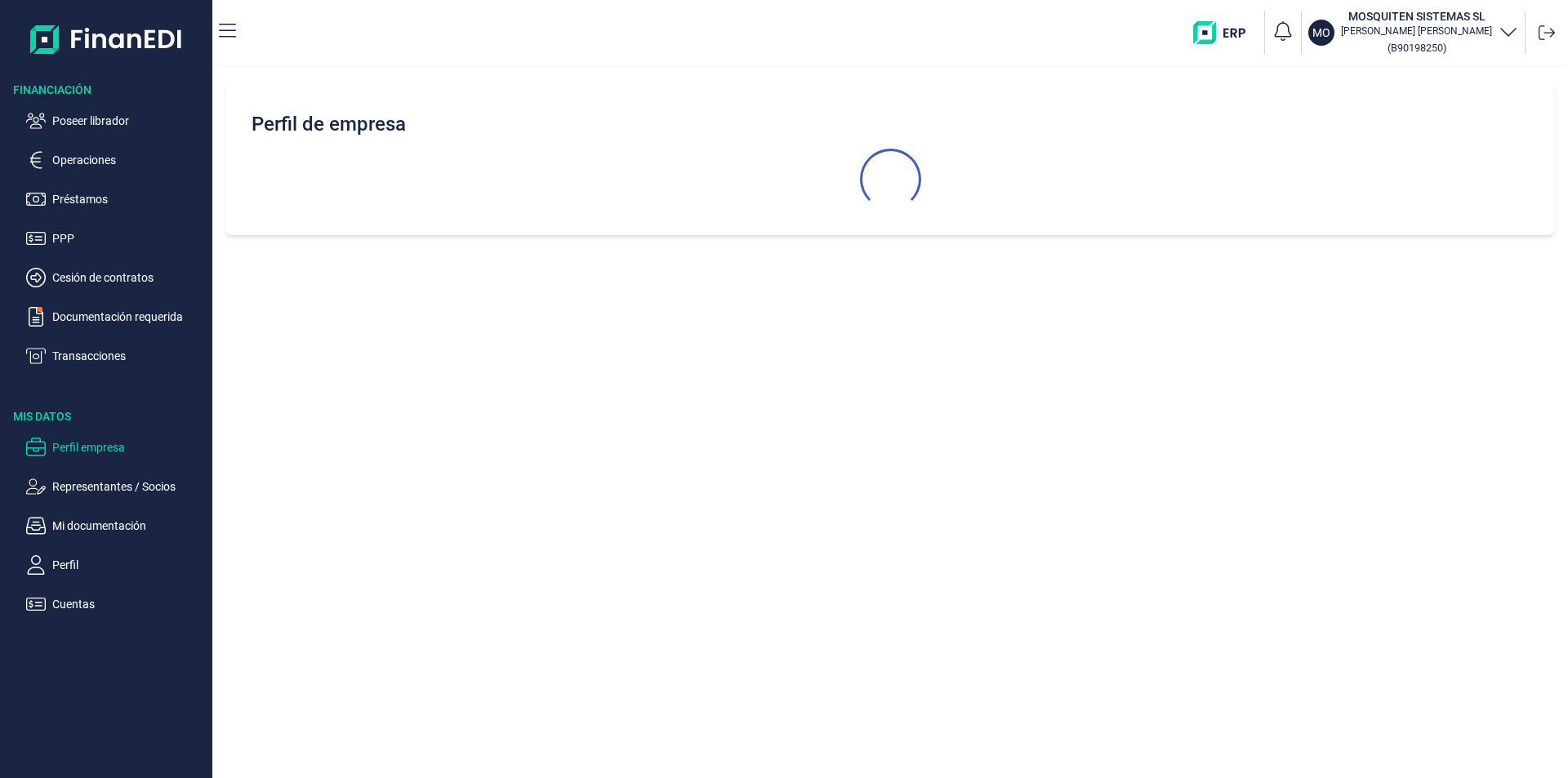
scroll to position [0, 0]
select select "ES"
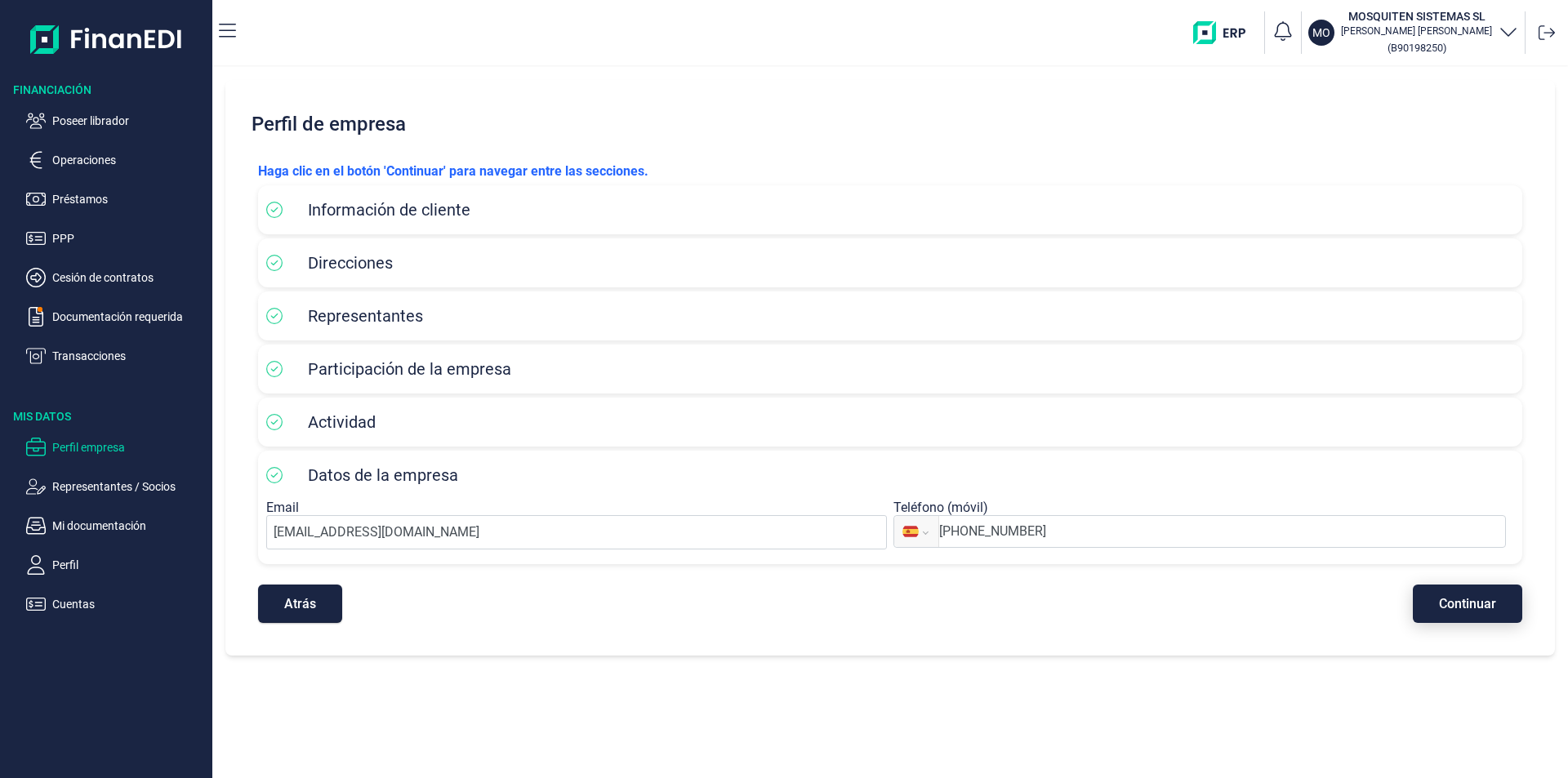
click at [1451, 604] on span "Continuar" at bounding box center [1467, 604] width 57 height 13
select select "ES"
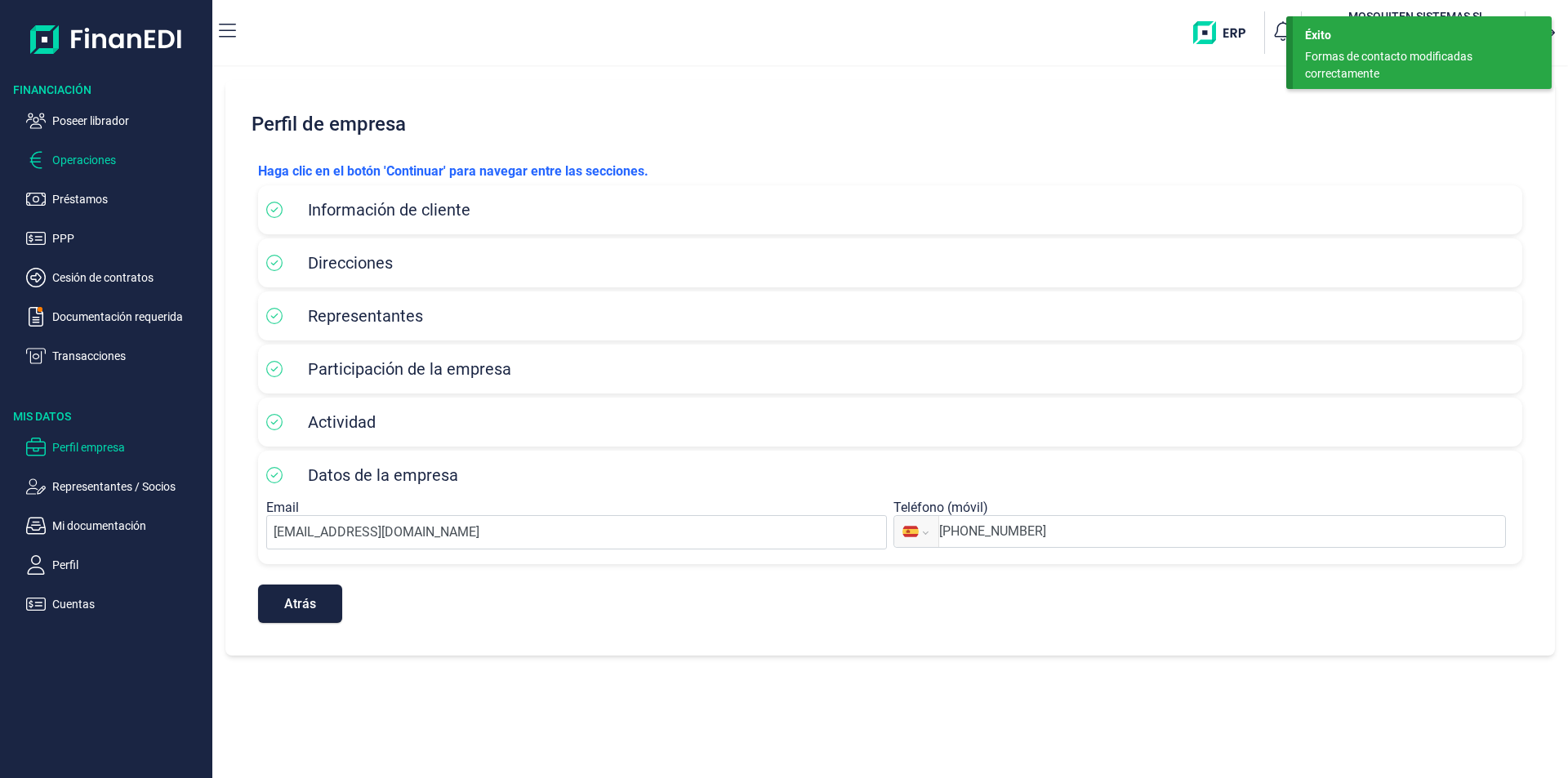
click at [99, 155] on p "Operaciones" at bounding box center [129, 160] width 153 height 19
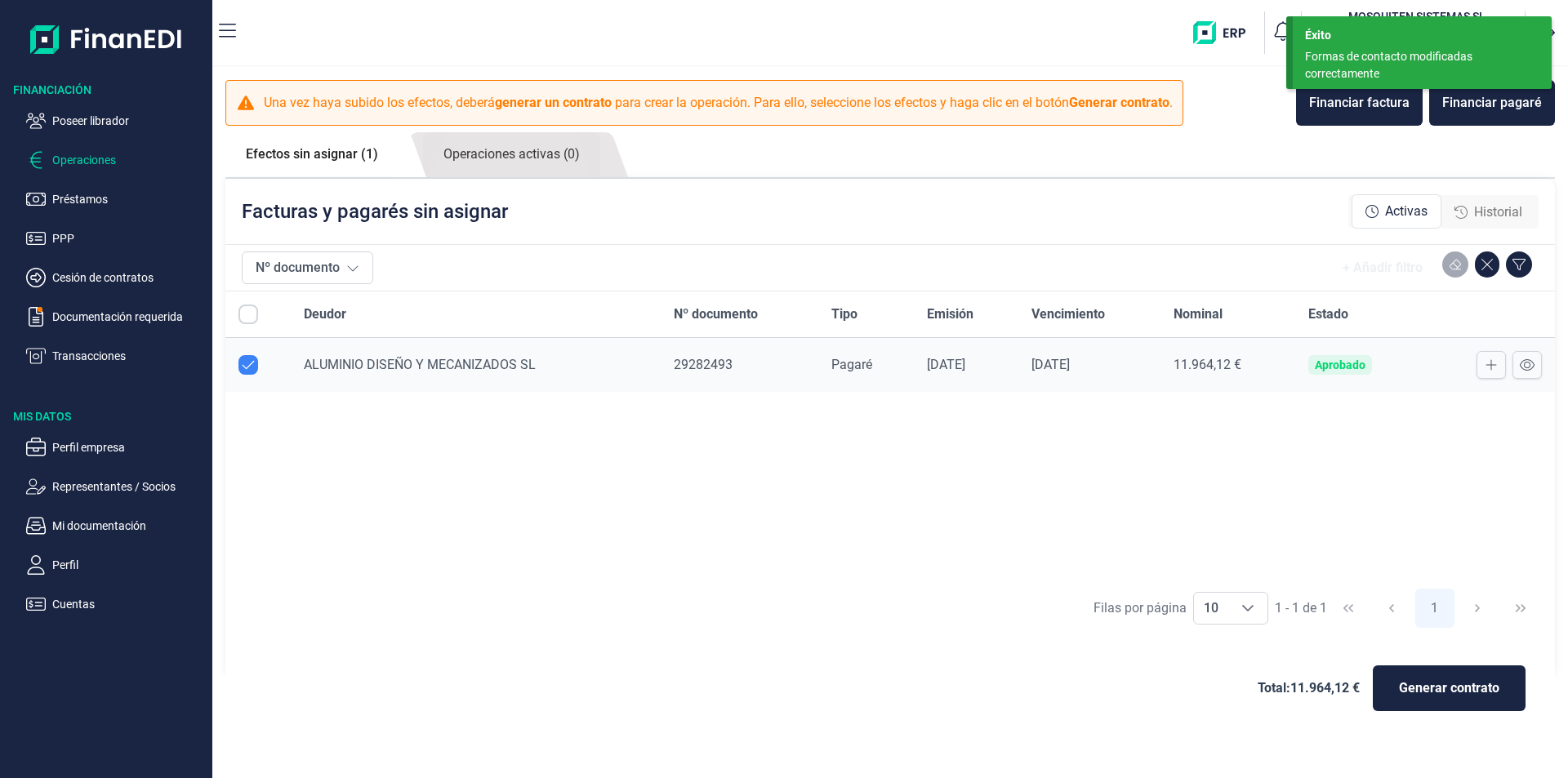
checkbox input "true"
click at [1420, 687] on span "Generar contrato" at bounding box center [1449, 689] width 100 height 19
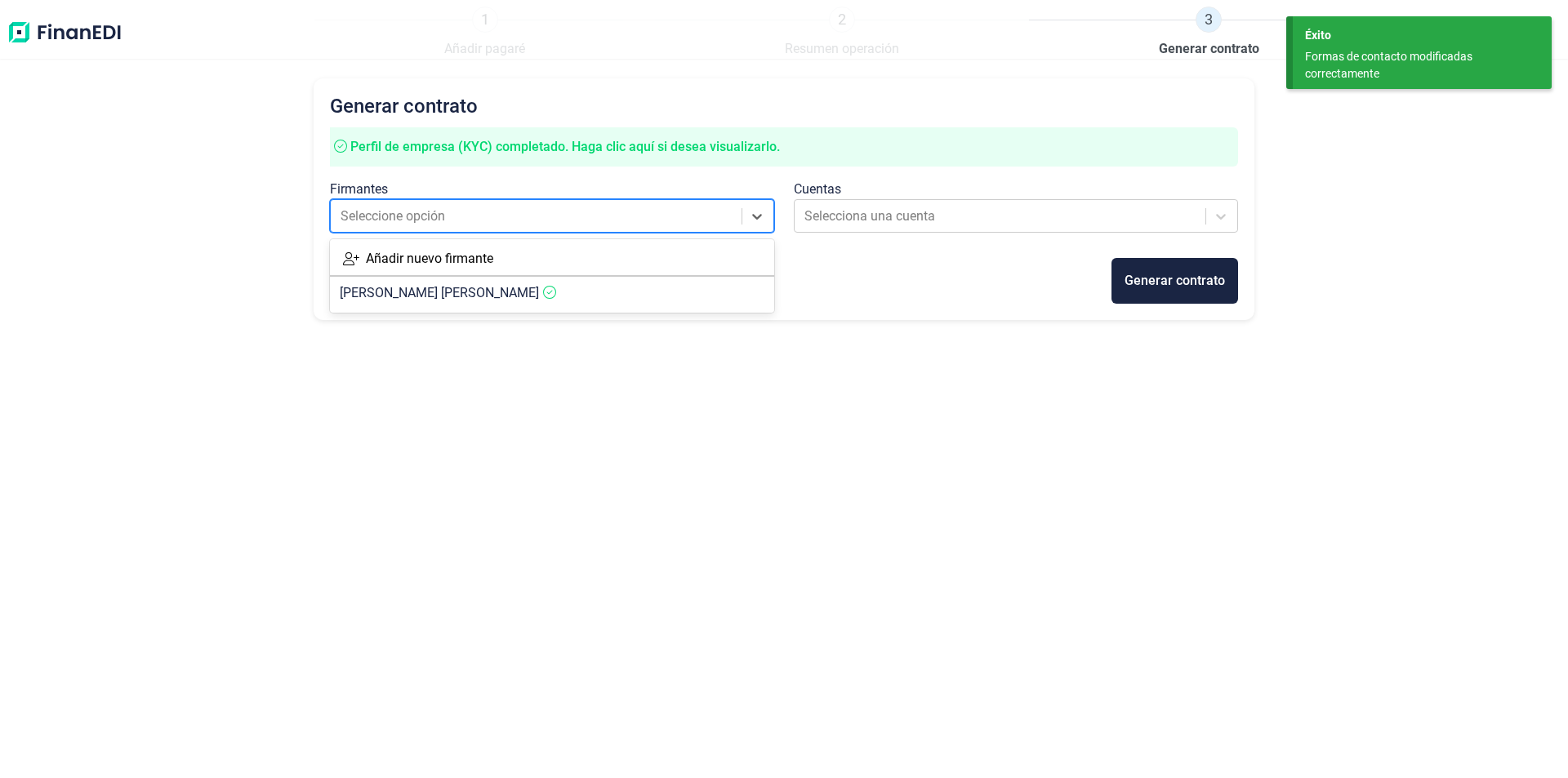
click at [569, 219] on div at bounding box center [537, 217] width 393 height 23
click at [447, 295] on span "[PERSON_NAME]" at bounding box center [439, 293] width 199 height 16
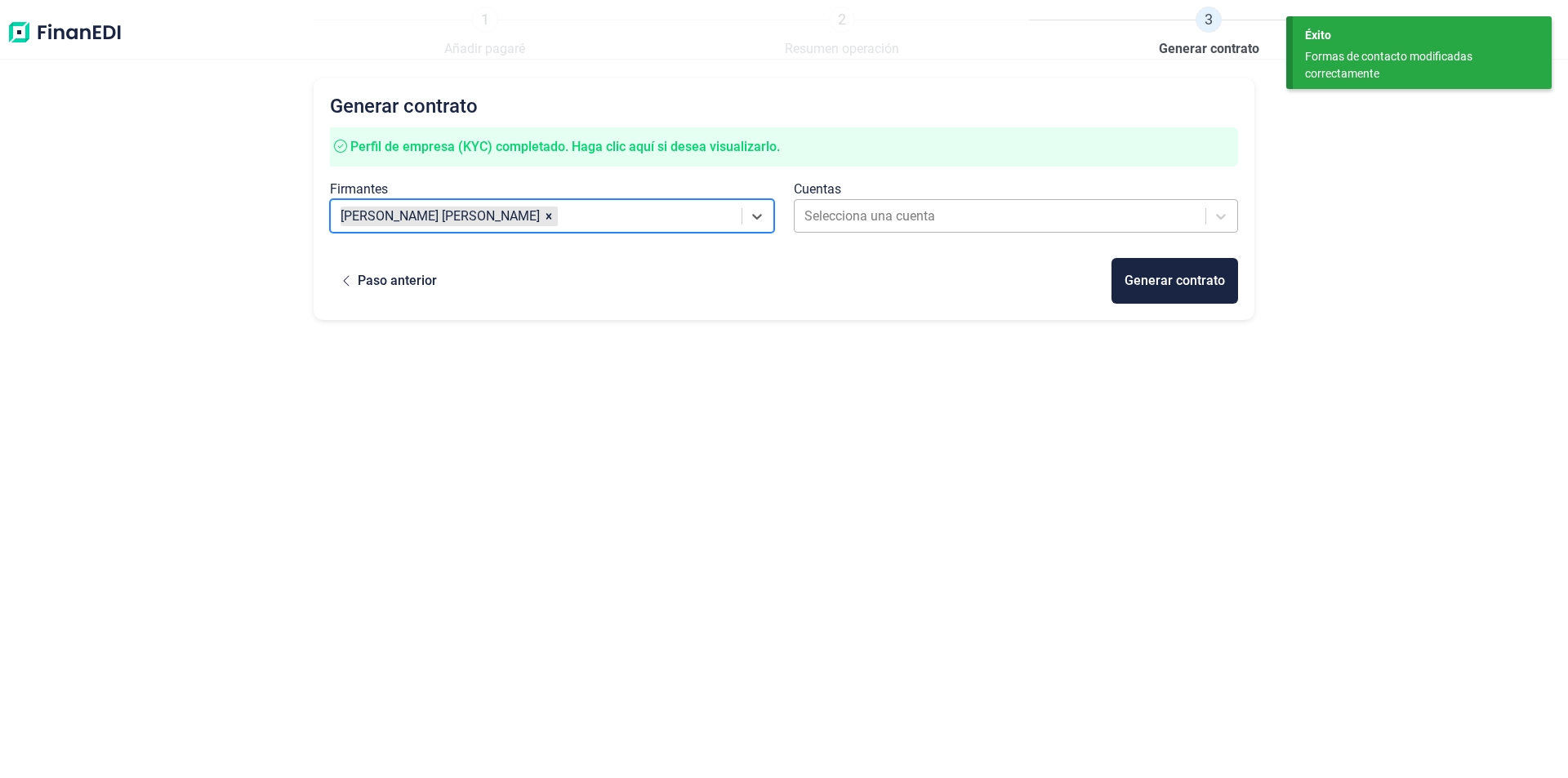
click at [917, 221] on div at bounding box center [1000, 217] width 393 height 23
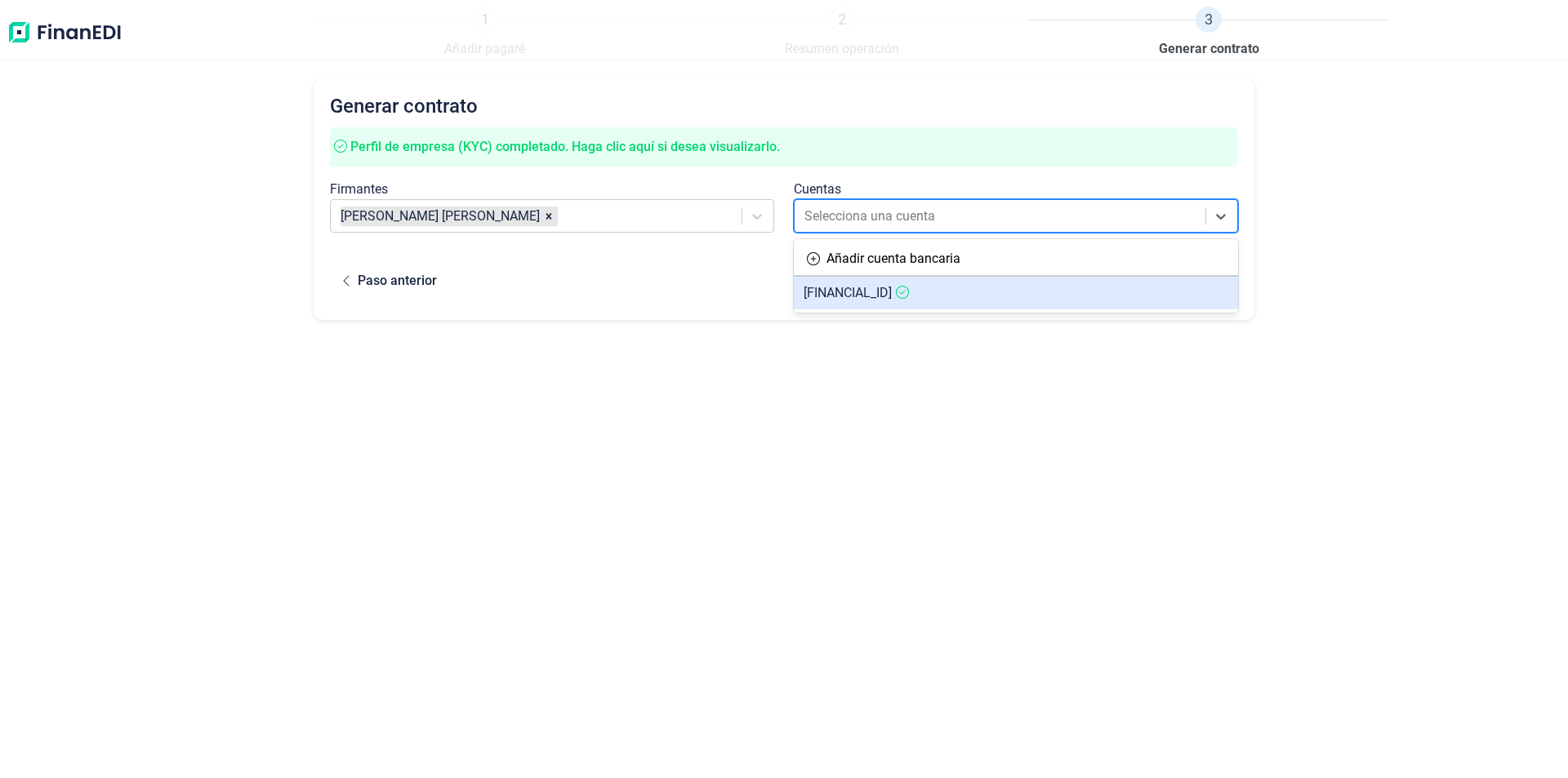
click at [886, 296] on span "[FINANCIAL_ID]" at bounding box center [848, 293] width 88 height 16
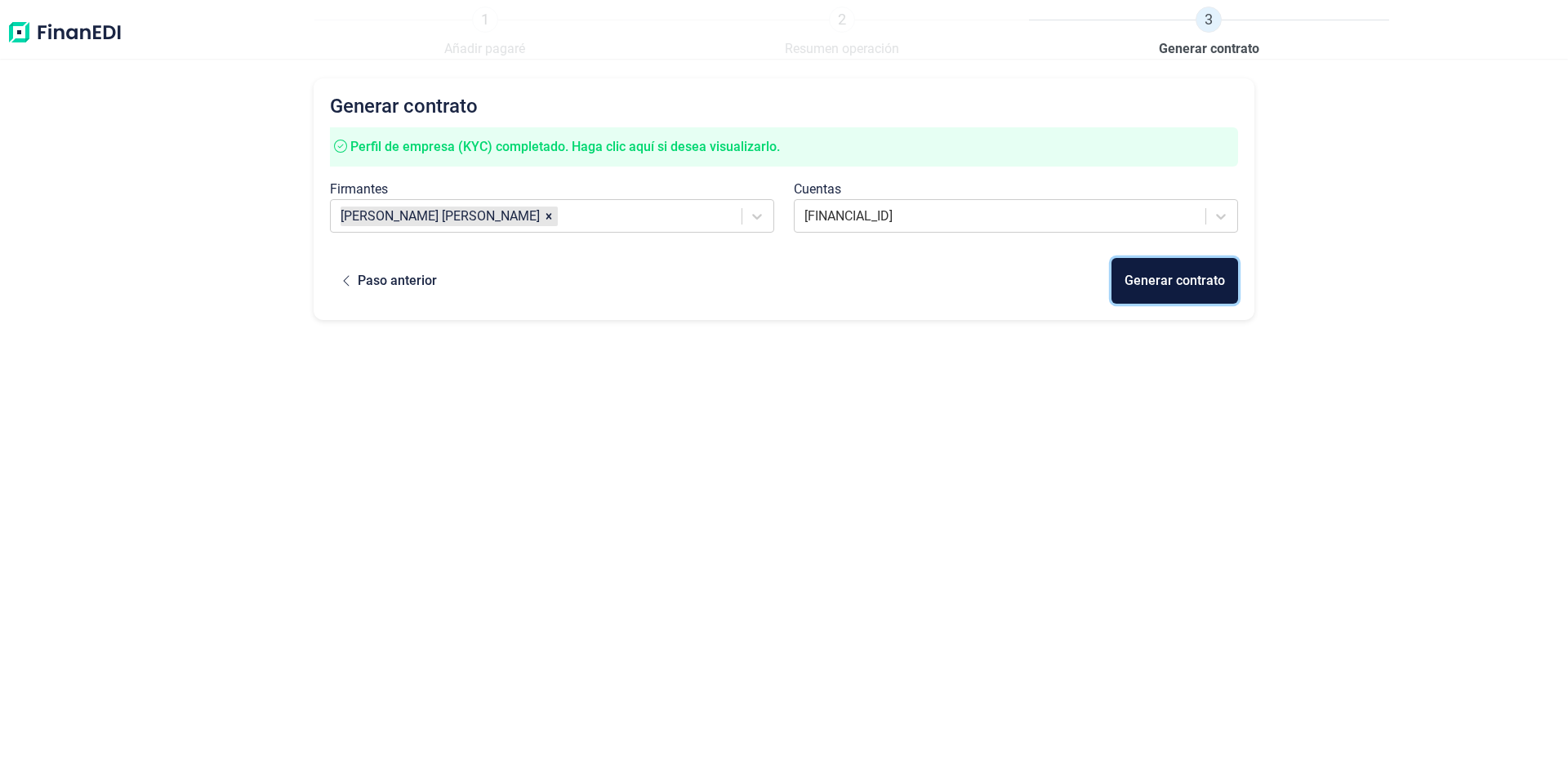
click at [1170, 279] on div "Generar contrato" at bounding box center [1174, 281] width 100 height 19
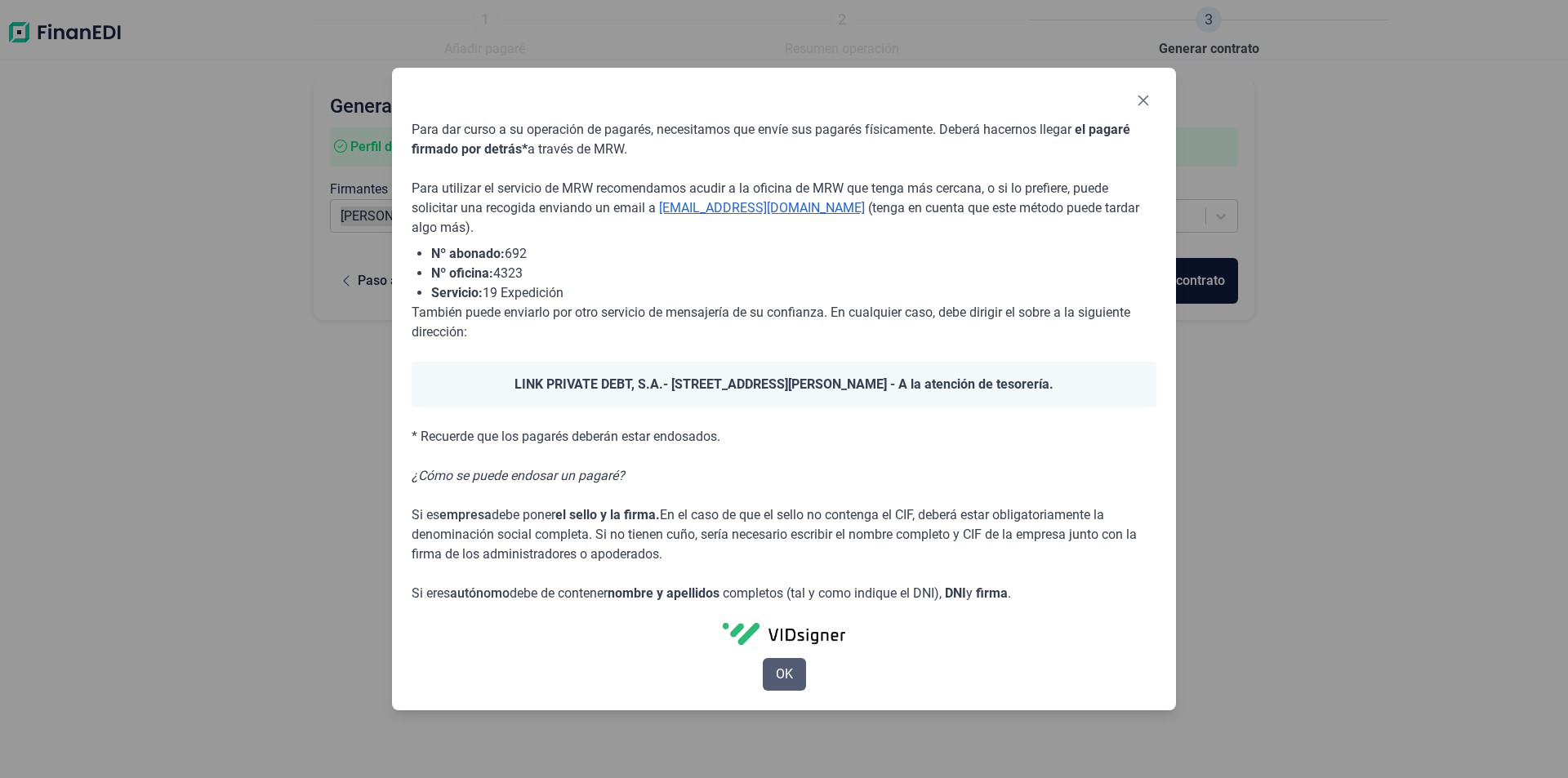
click at [782, 682] on span "OK" at bounding box center [784, 675] width 17 height 19
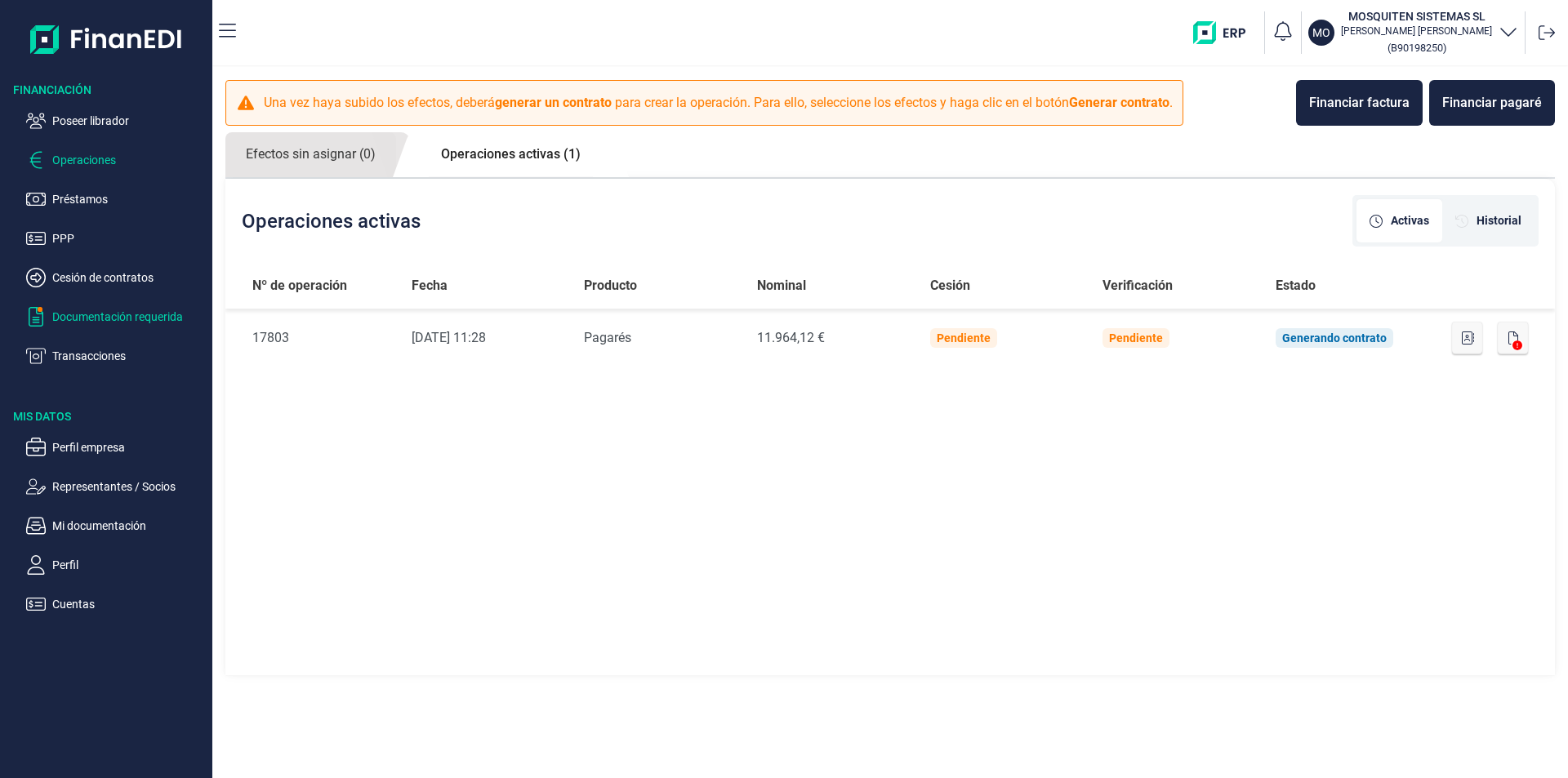
click at [126, 316] on p "Documentación requerida" at bounding box center [129, 317] width 153 height 19
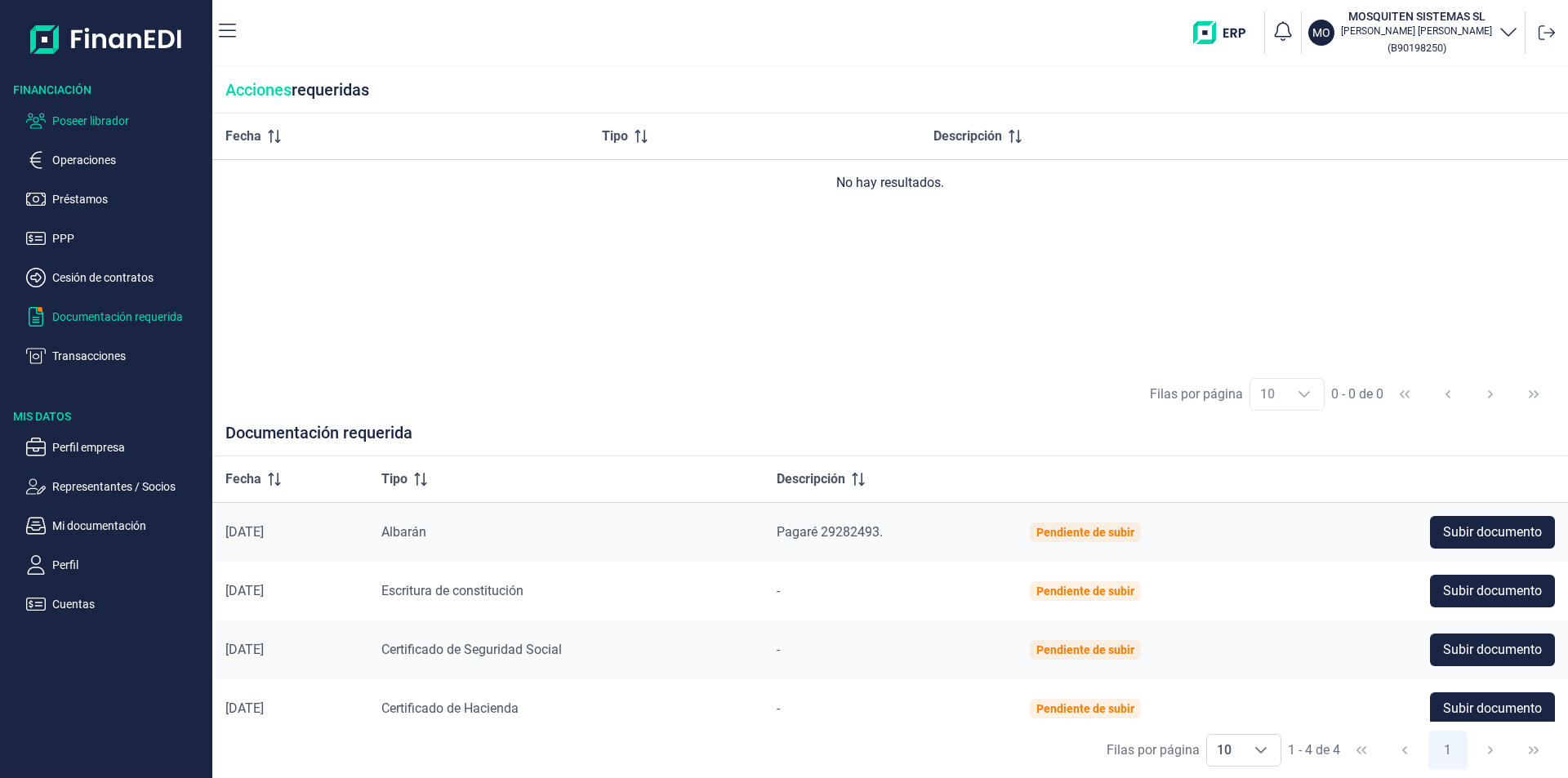
click at [97, 118] on p "Poseer librador" at bounding box center [129, 120] width 153 height 19
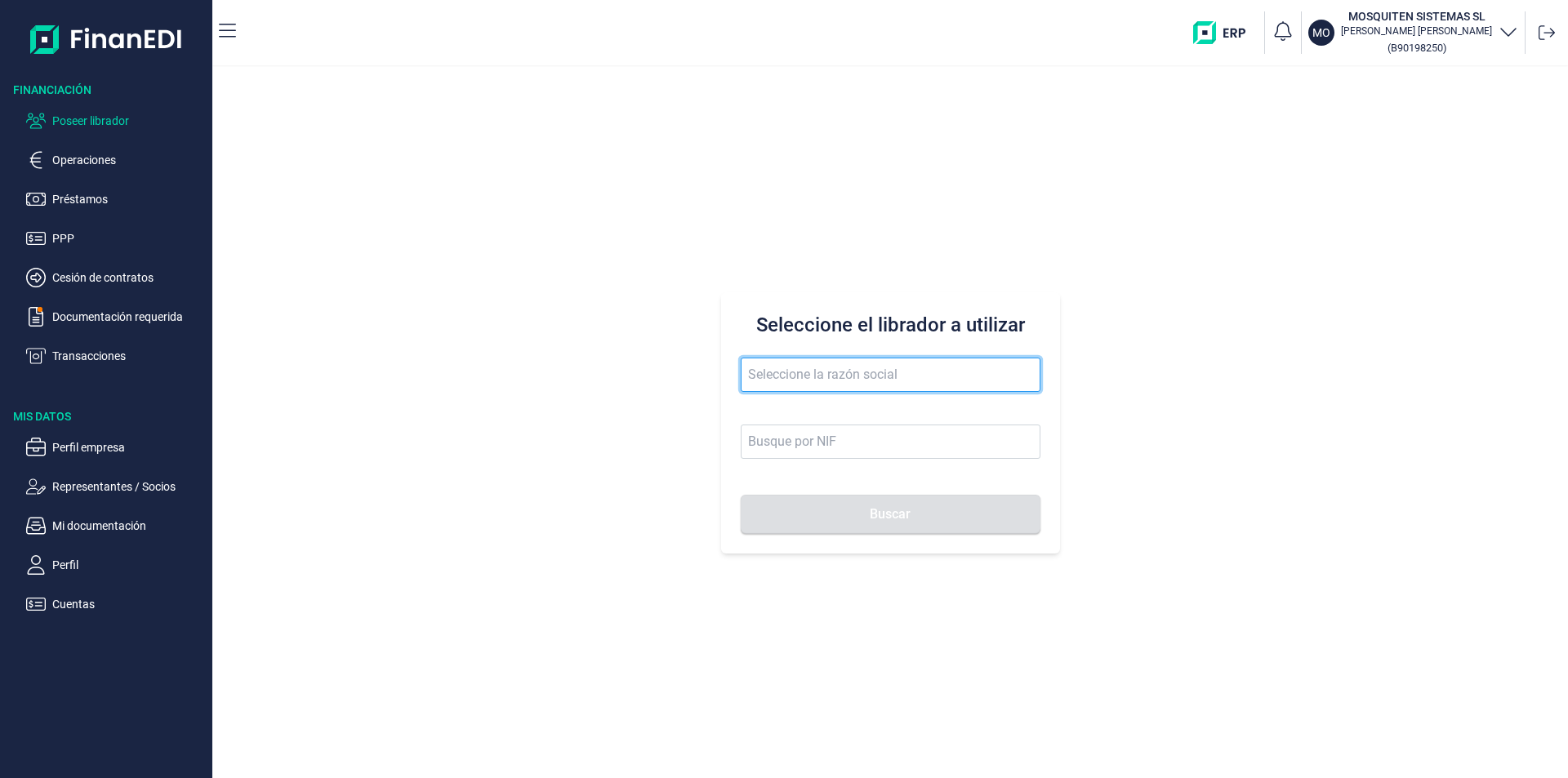
click at [771, 377] on input "text" at bounding box center [890, 374] width 300 height 34
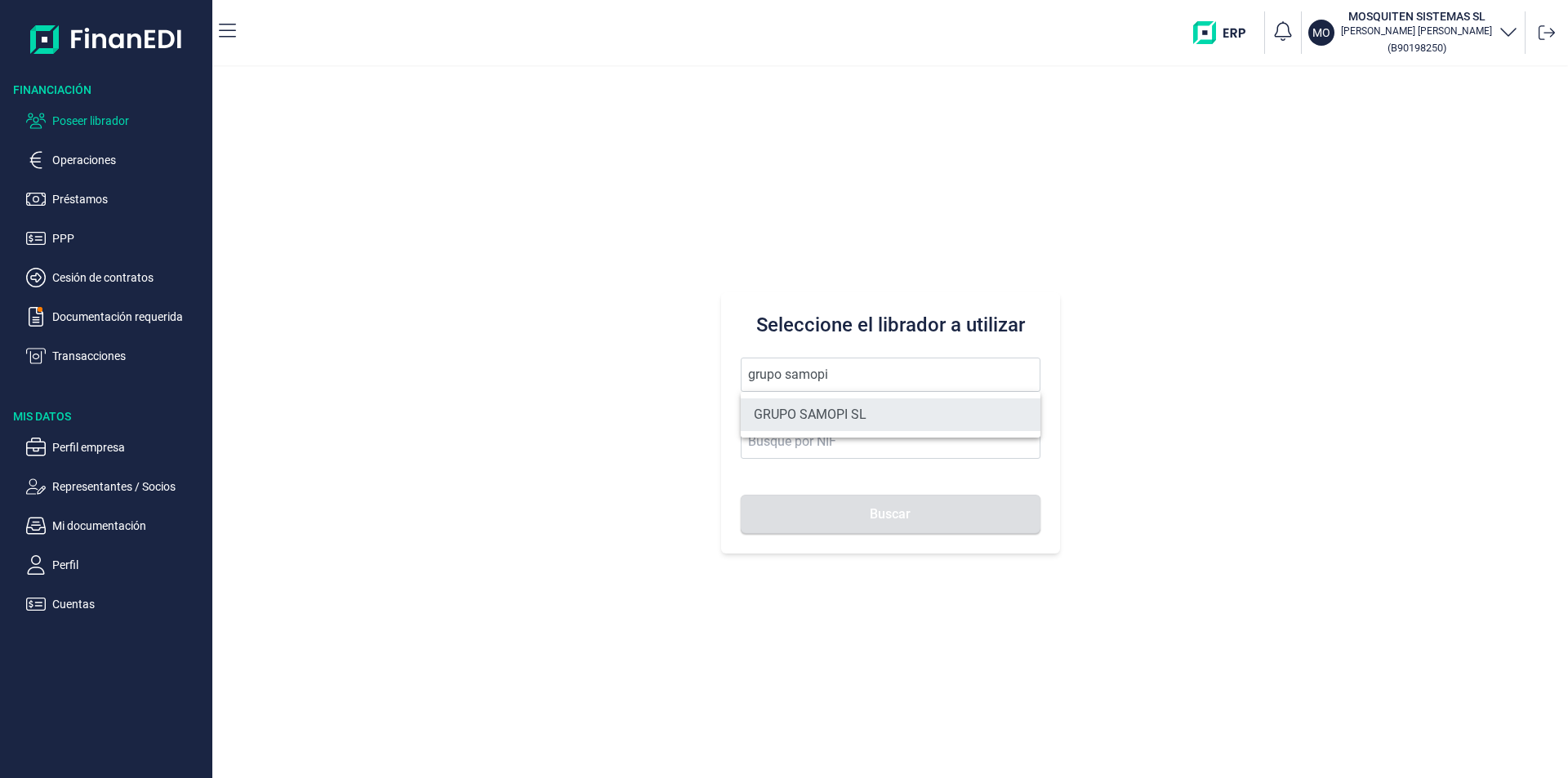
click at [806, 412] on li "GRUPO SAMOPI SL" at bounding box center [890, 415] width 300 height 33
type input "GRUPO SAMOPI SL"
type input "B31598162"
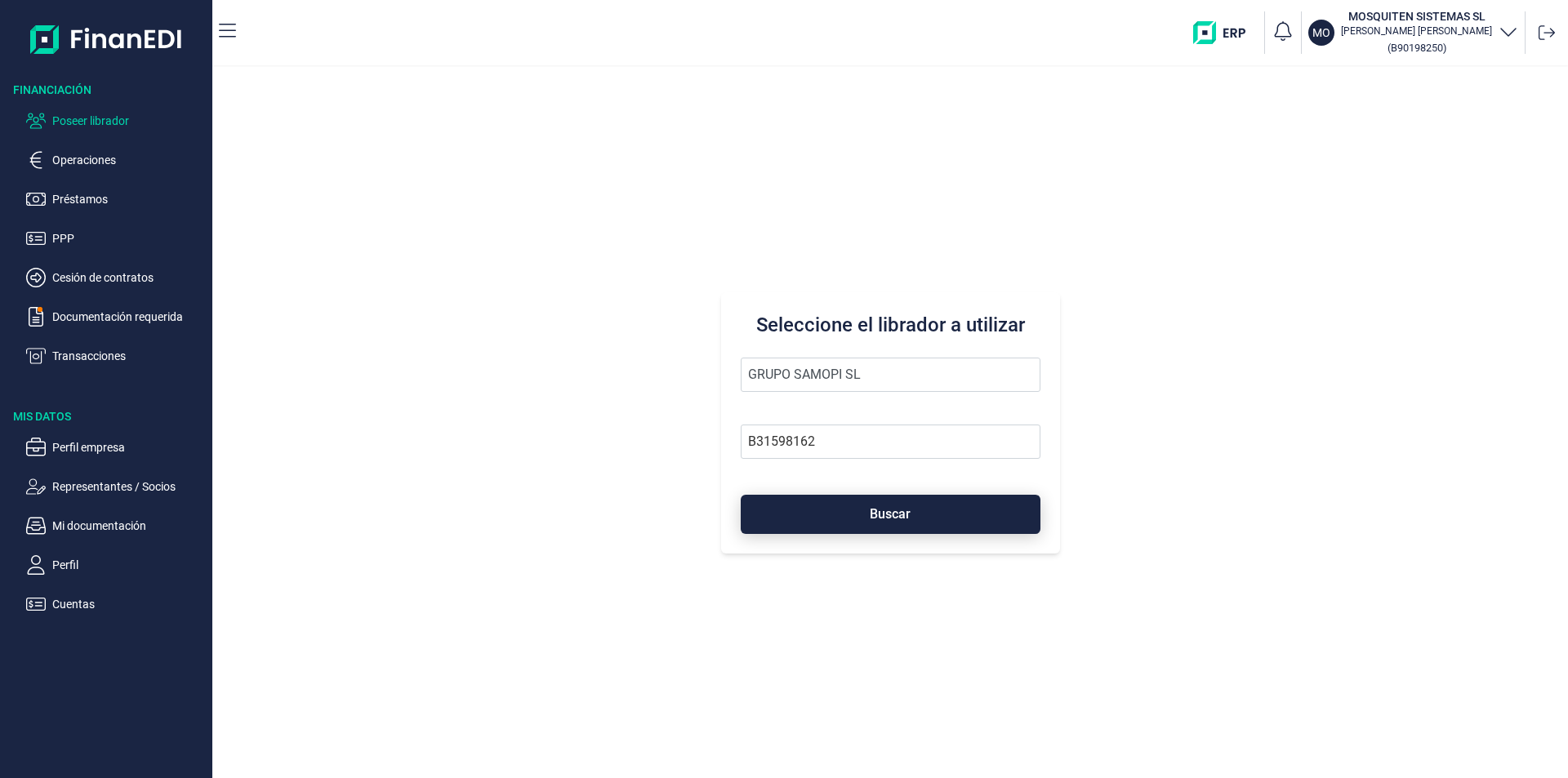
click at [829, 515] on button "Buscar" at bounding box center [890, 515] width 300 height 39
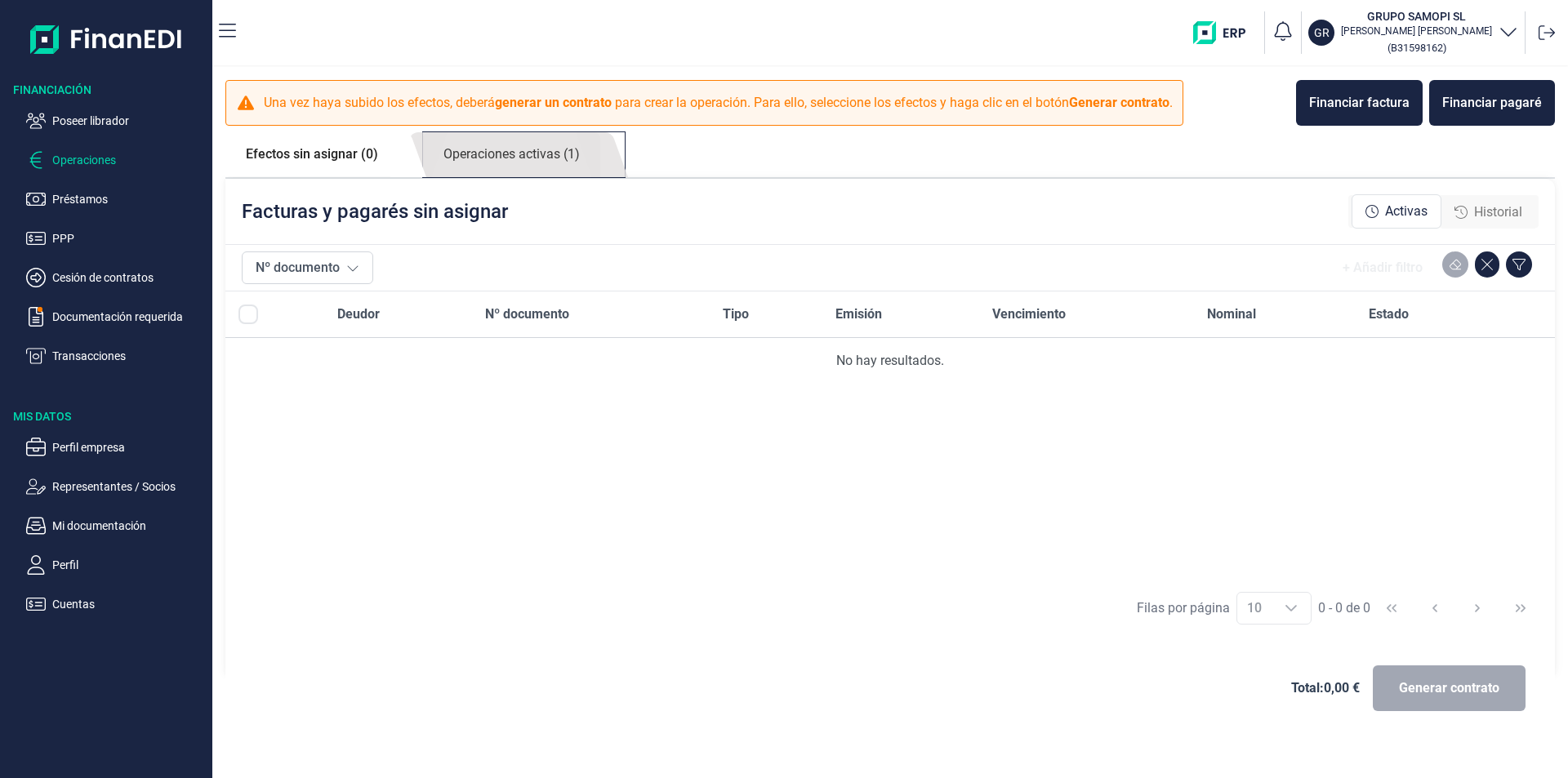
click at [549, 152] on link "Operaciones activas (1)" at bounding box center [512, 154] width 177 height 45
